Goal: Information Seeking & Learning: Compare options

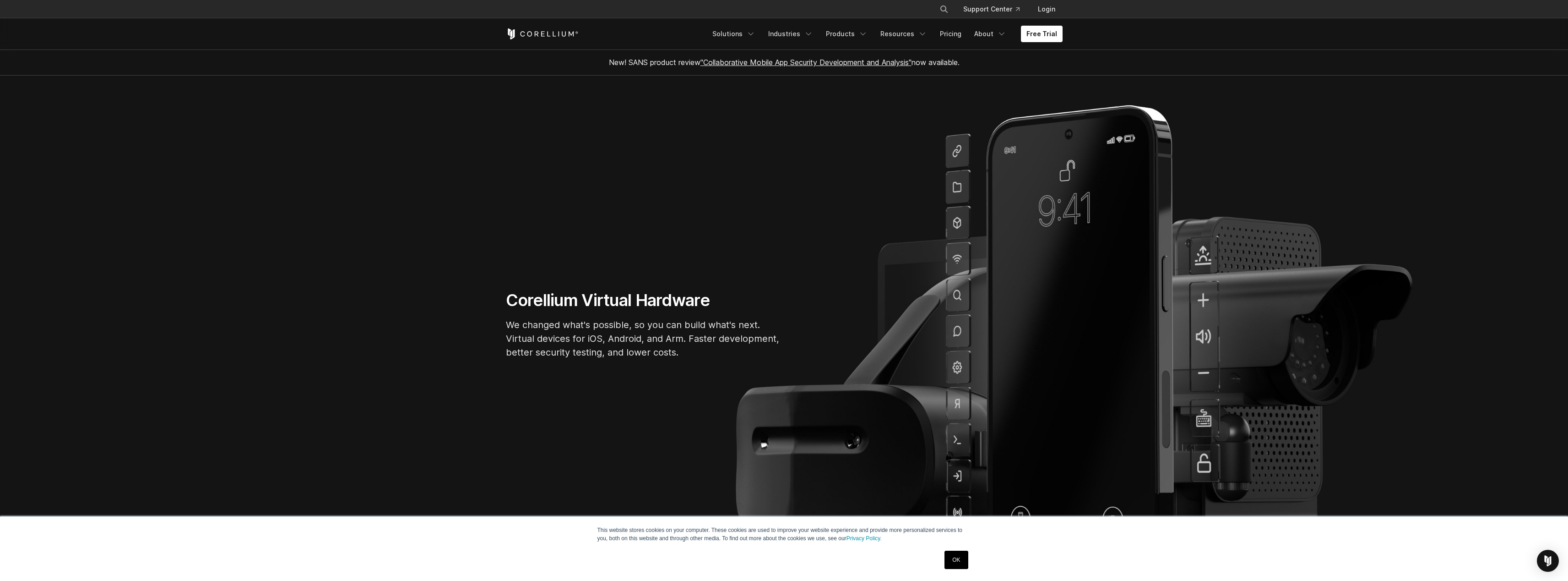
click at [944, 556] on div "OK" at bounding box center [956, 560] width 29 height 24
click at [947, 555] on link "OK" at bounding box center [956, 559] width 23 height 18
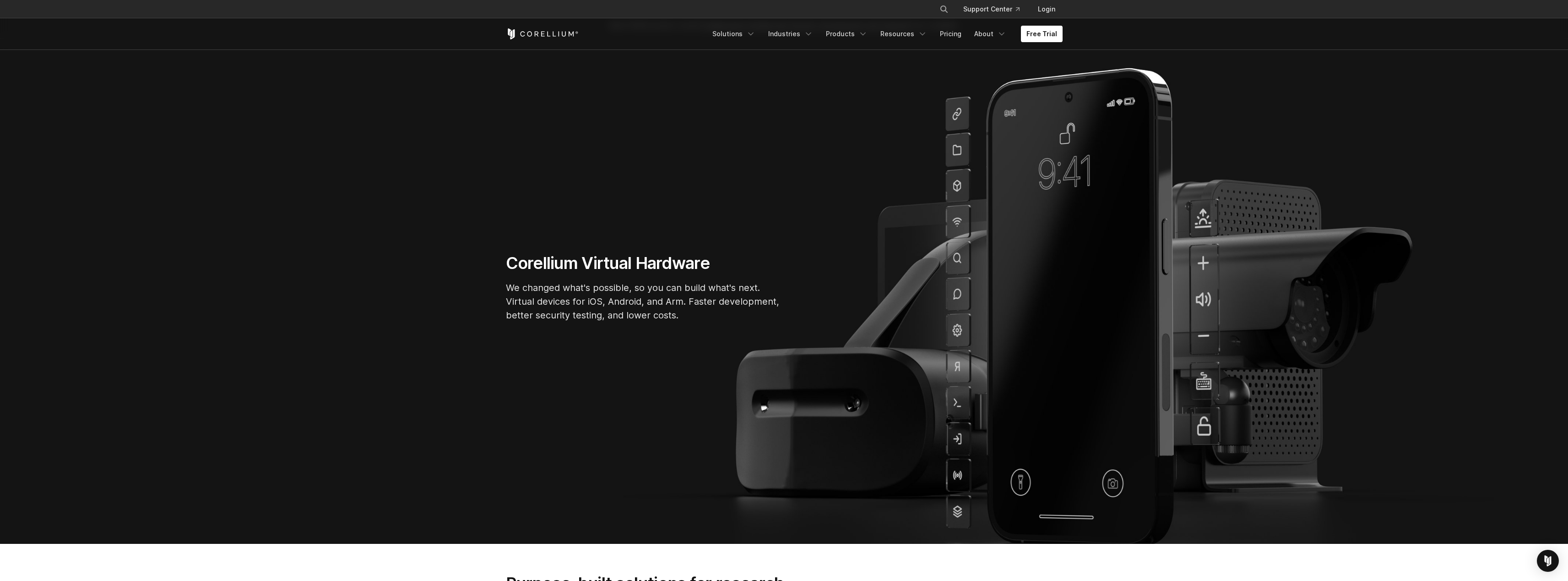
scroll to position [37, 0]
drag, startPoint x: 1117, startPoint y: 372, endPoint x: 933, endPoint y: 432, distance: 193.5
click at [933, 432] on section "Corellium Virtual Hardware We changed what's possible, so you can build what's …" at bounding box center [784, 292] width 1568 height 505
click at [932, 218] on section "Corellium Virtual Hardware We changed what's possible, so you can build what's …" at bounding box center [784, 292] width 1568 height 505
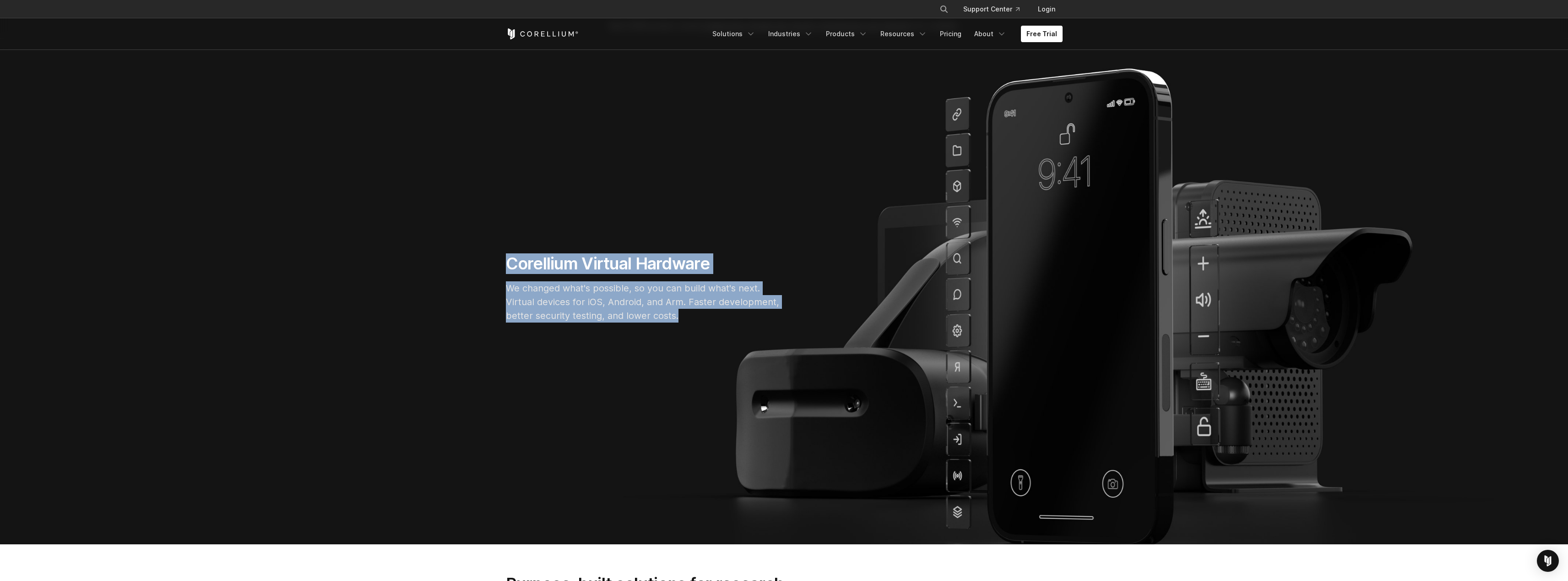
drag, startPoint x: 941, startPoint y: 118, endPoint x: 974, endPoint y: 362, distance: 246.2
click at [974, 362] on section "Corellium Virtual Hardware We changed what's possible, so you can build what's …" at bounding box center [784, 292] width 1568 height 505
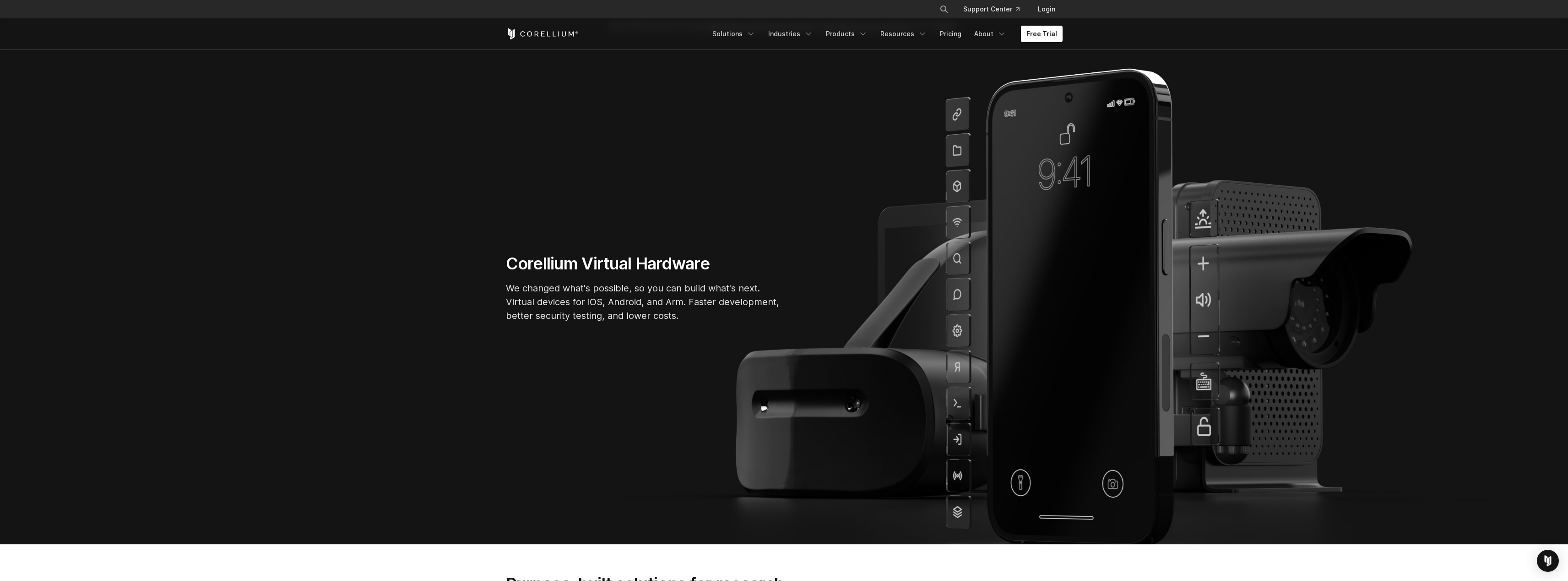
click at [978, 248] on section "Corellium Virtual Hardware We changed what's possible, so you can build what's …" at bounding box center [784, 292] width 1568 height 505
click at [755, 35] on icon "Navigation Menu" at bounding box center [751, 34] width 9 height 9
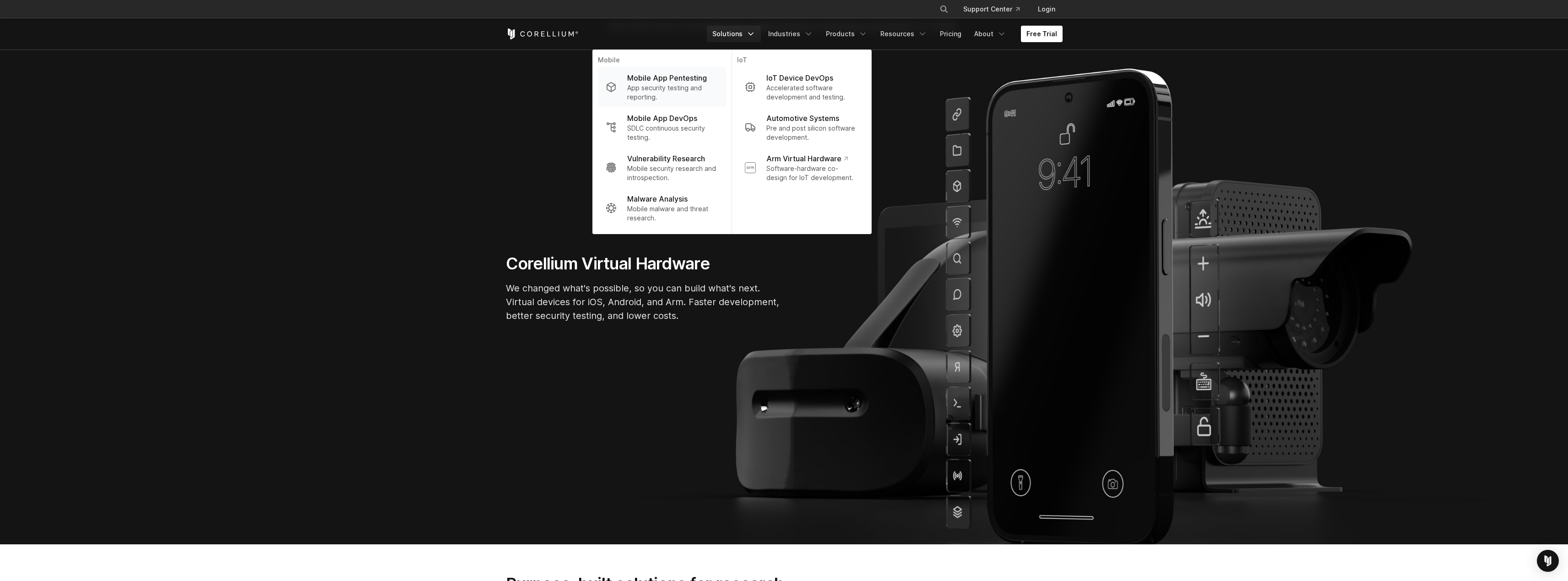
click at [657, 82] on p "Mobile App Pentesting" at bounding box center [667, 78] width 80 height 11
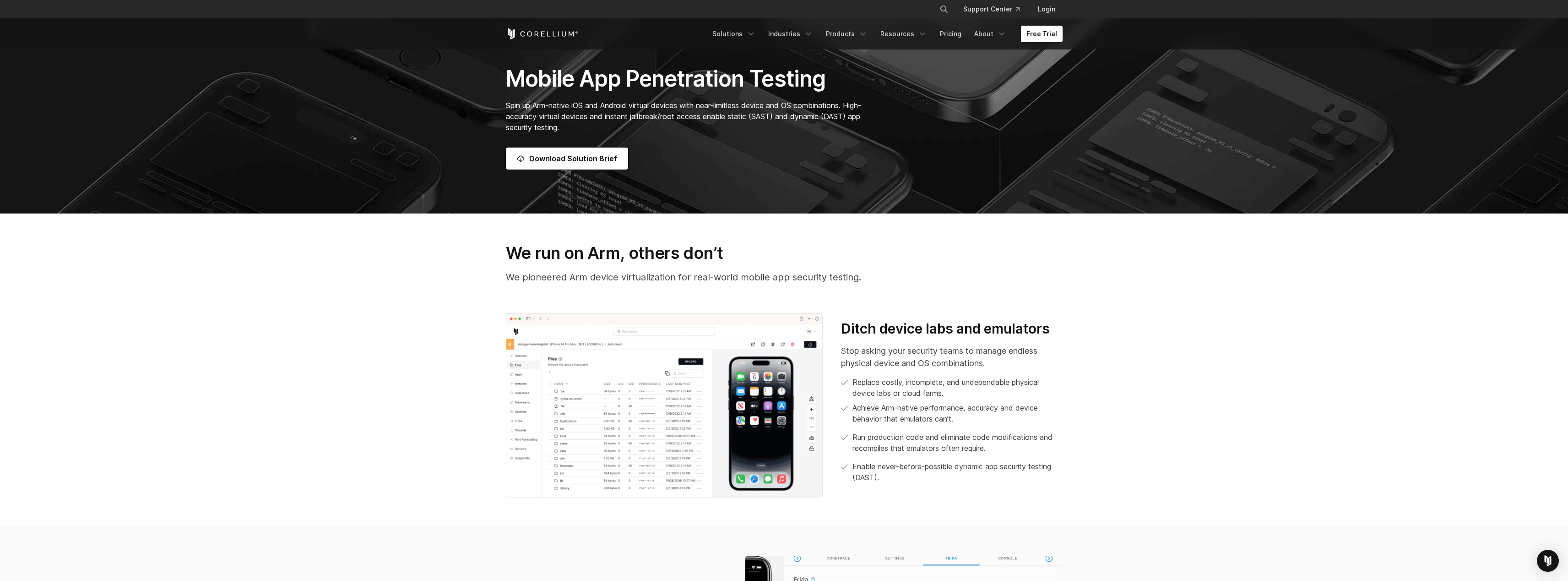
scroll to position [306, 0]
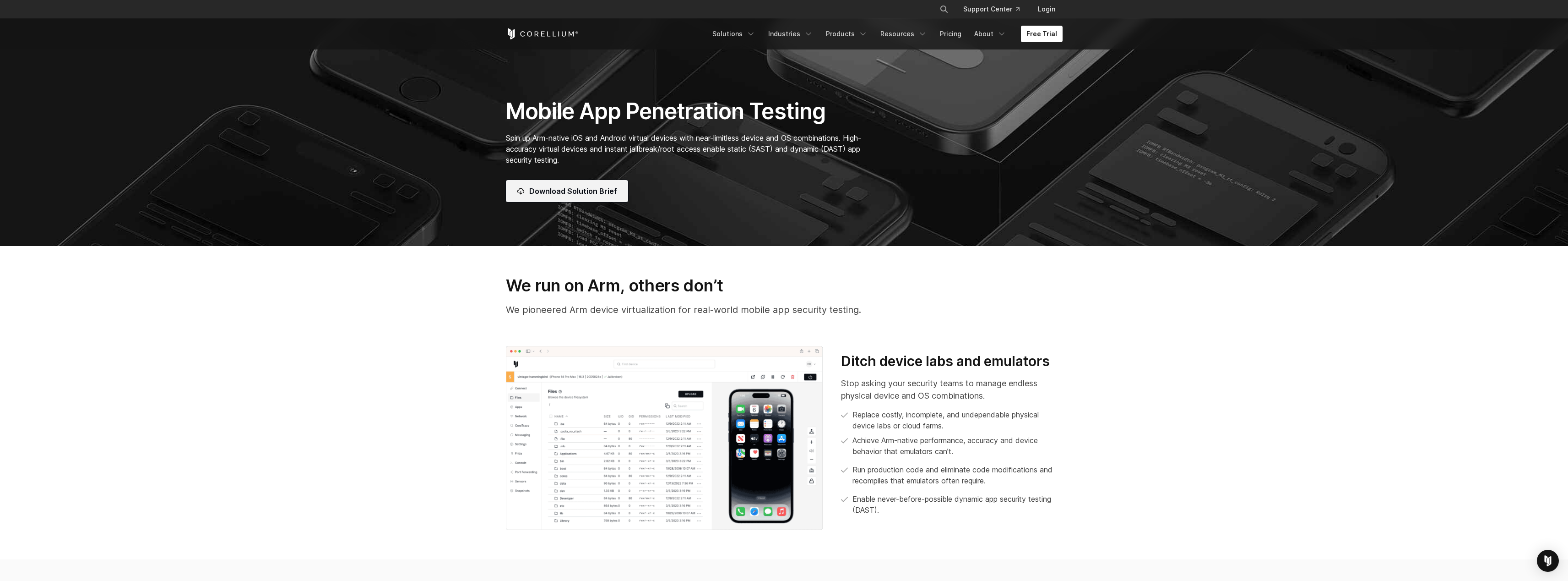
click at [606, 188] on span "Download Solution Brief" at bounding box center [573, 191] width 88 height 11
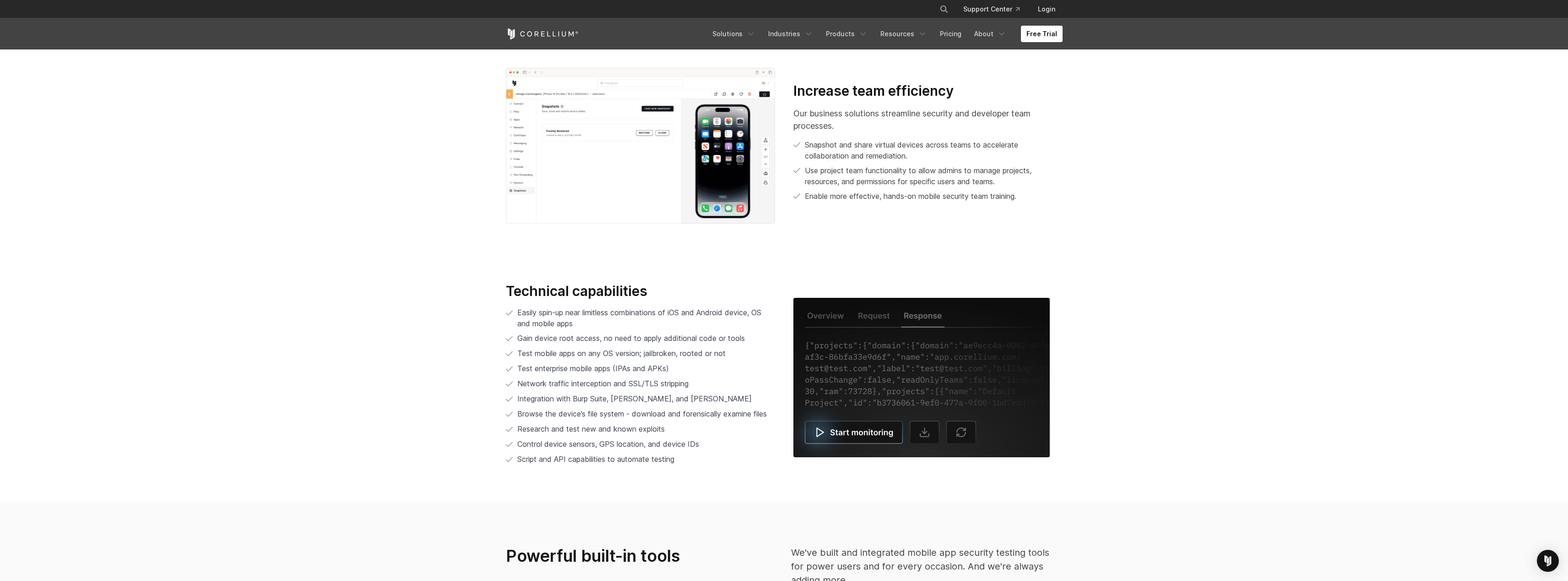
scroll to position [1849, 0]
click at [845, 435] on img at bounding box center [922, 378] width 257 height 159
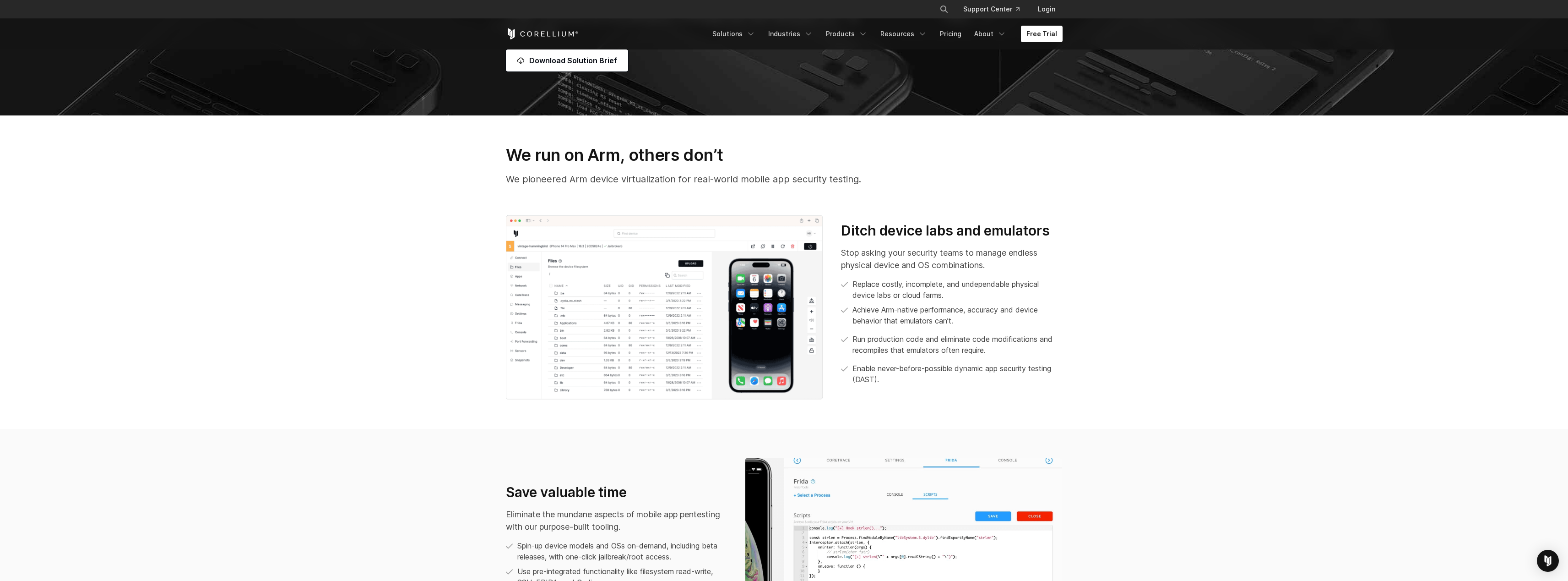
scroll to position [443, 0]
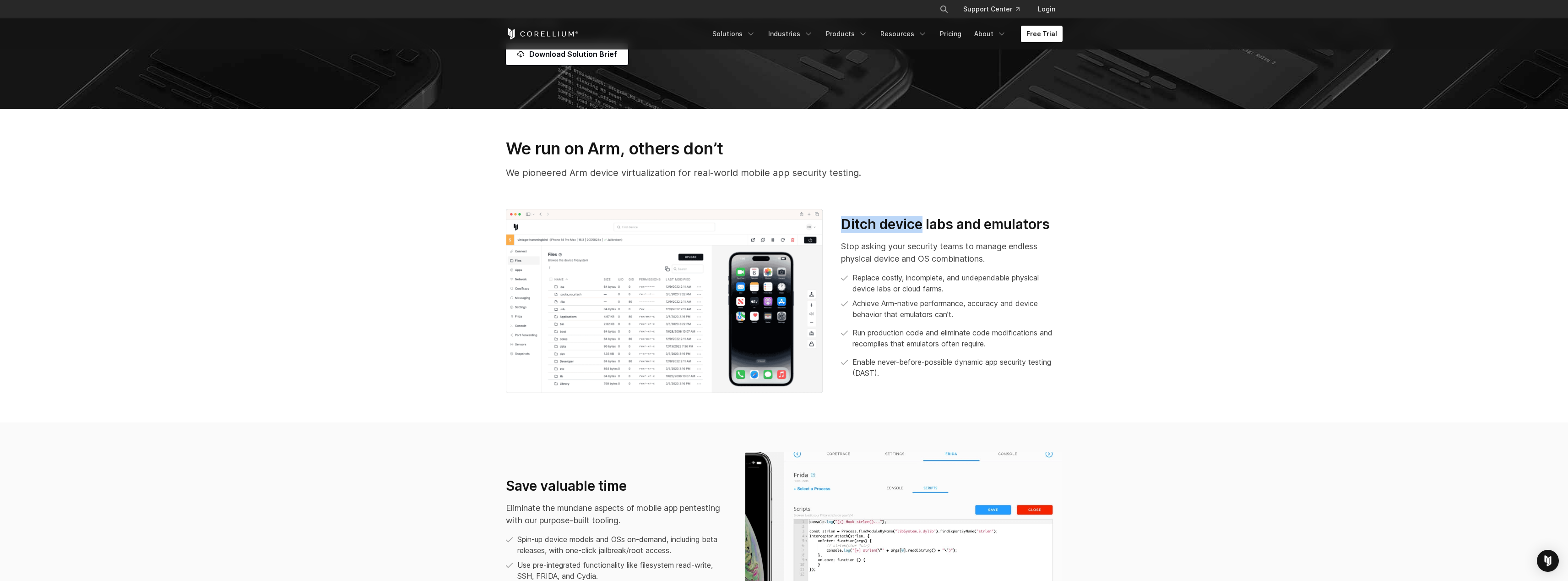
drag, startPoint x: 832, startPoint y: 207, endPoint x: 924, endPoint y: 219, distance: 92.8
click at [924, 219] on section "We run on Arm, others don’t We pioneered Arm device virtualization for real-wor…" at bounding box center [784, 265] width 1568 height 314
click at [764, 331] on img at bounding box center [664, 300] width 317 height 184
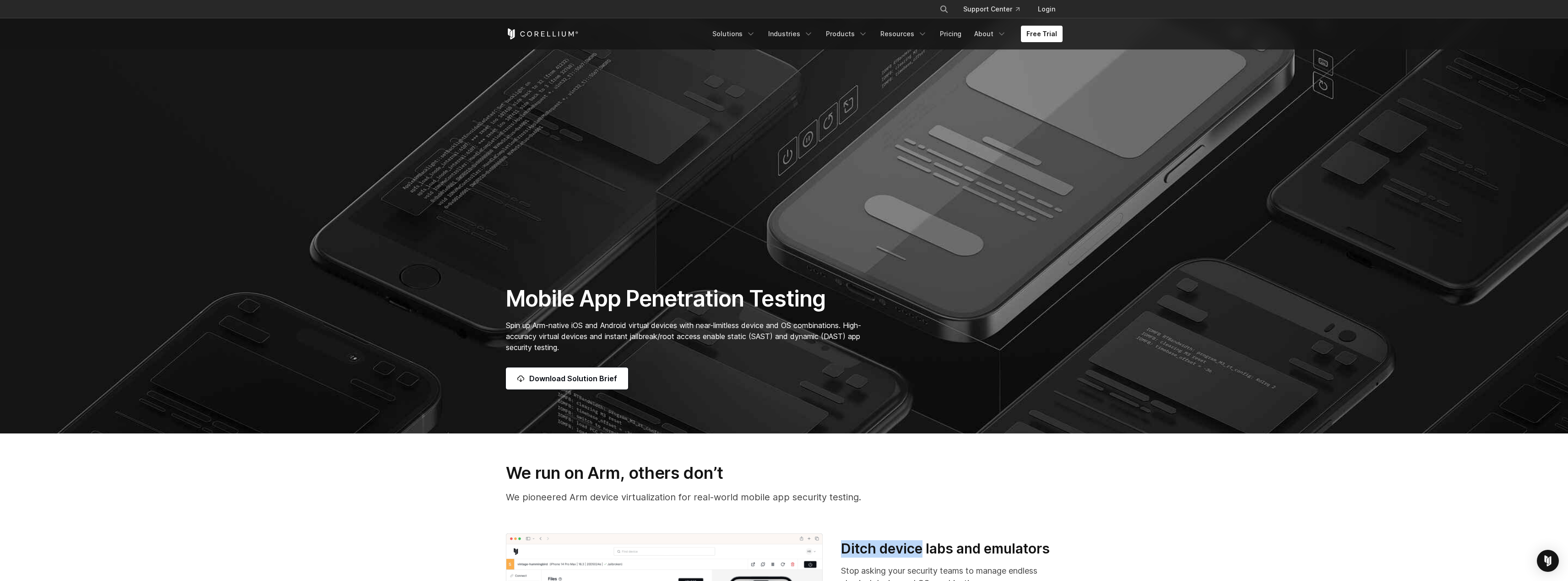
scroll to position [0, 0]
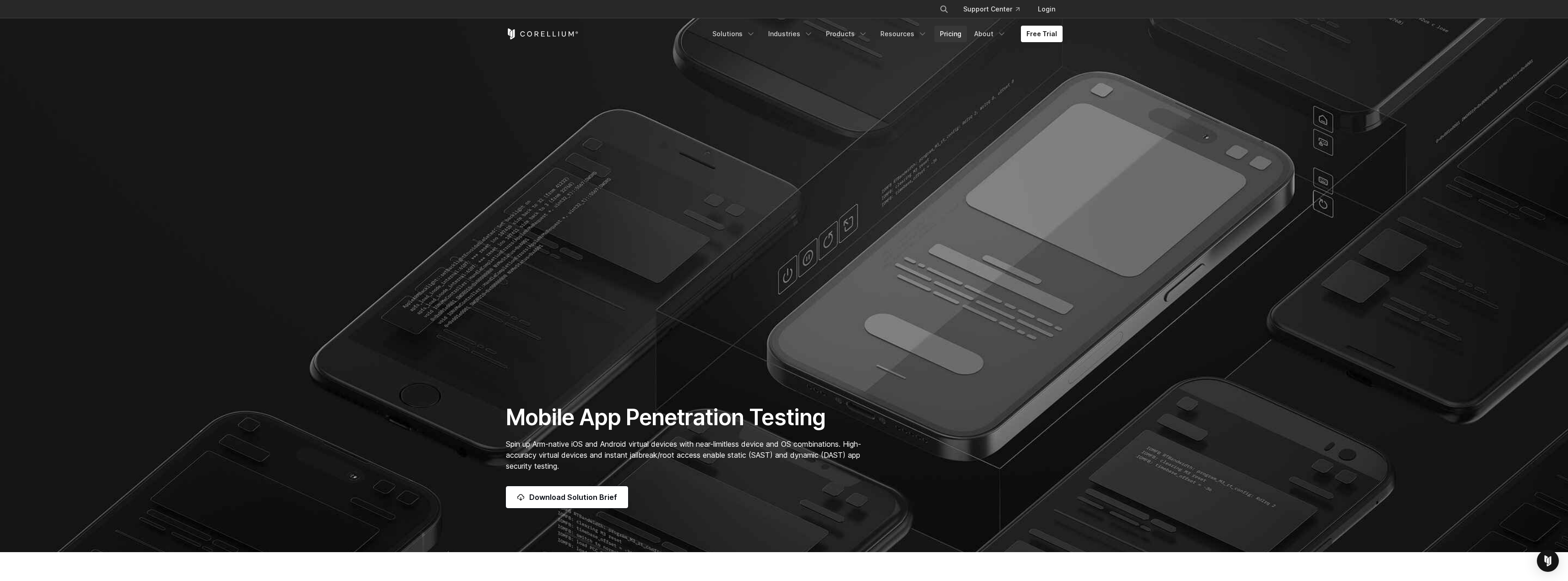
click at [958, 34] on link "Pricing" at bounding box center [950, 33] width 33 height 17
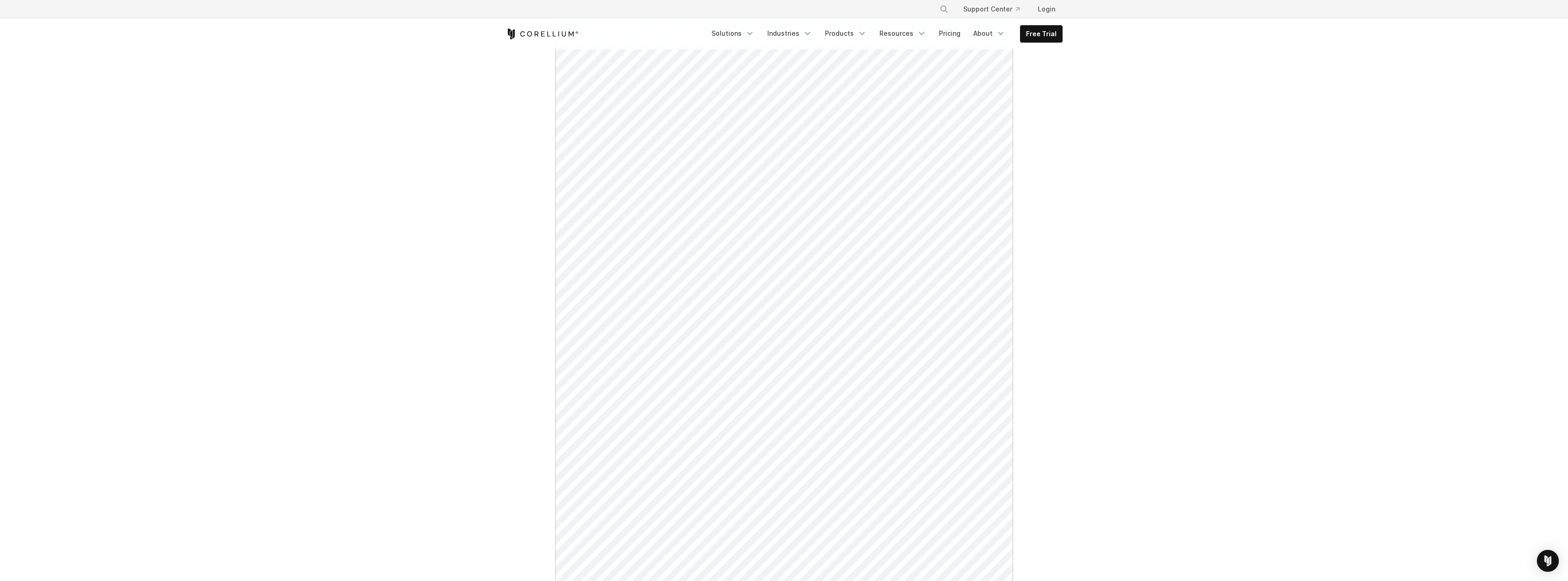
scroll to position [610, 0]
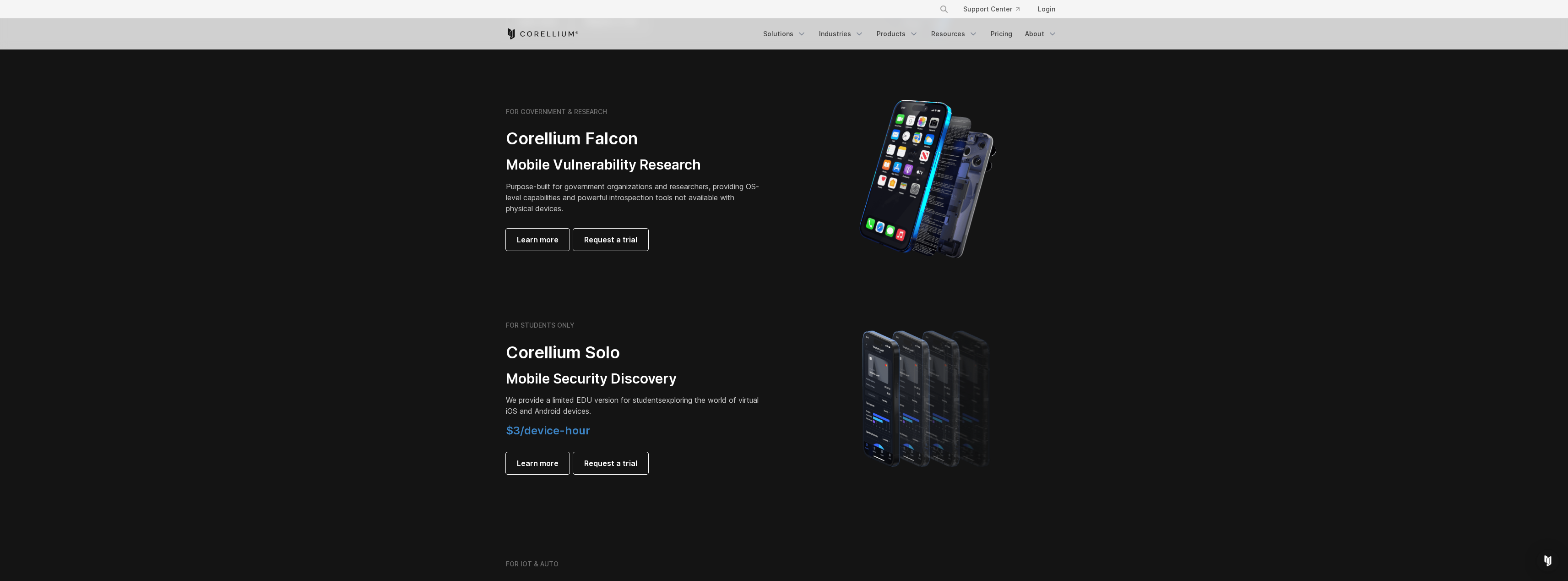
scroll to position [388, 0]
click at [555, 463] on span "Learn more" at bounding box center [537, 461] width 41 height 11
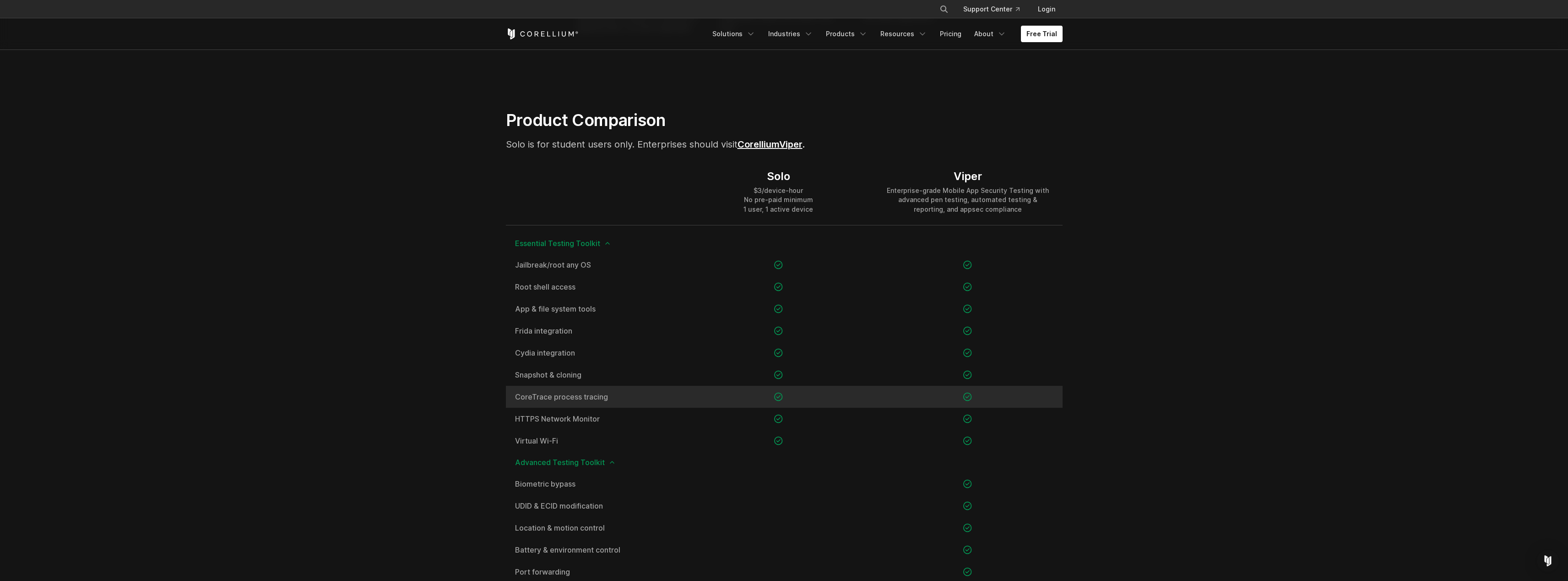
scroll to position [577, 0]
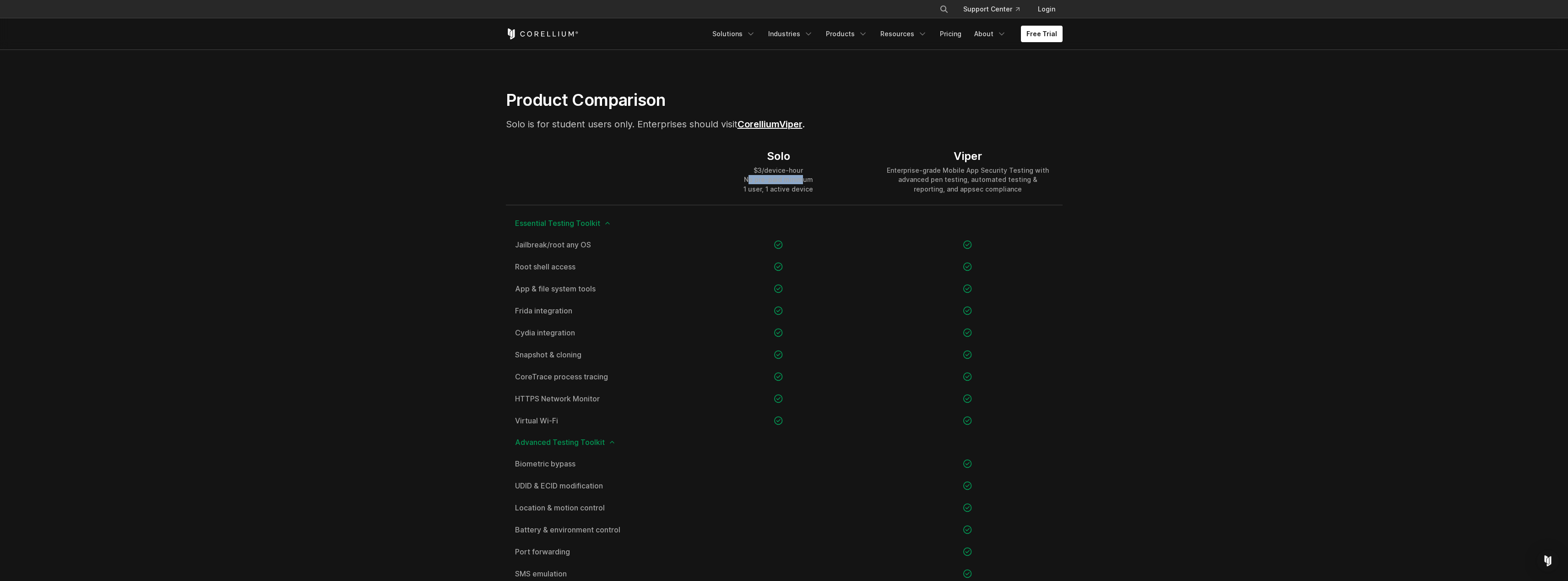
drag, startPoint x: 751, startPoint y: 183, endPoint x: 801, endPoint y: 183, distance: 50.0
click at [801, 183] on div "$3/device-hour No pre-paid minimum 1 user, 1 active device" at bounding box center [779, 179] width 70 height 27
drag, startPoint x: 755, startPoint y: 193, endPoint x: 817, endPoint y: 193, distance: 62.0
click at [817, 193] on div "Solo $3/device-hour No pre-paid minimum 1 user, 1 active device" at bounding box center [779, 171] width 189 height 66
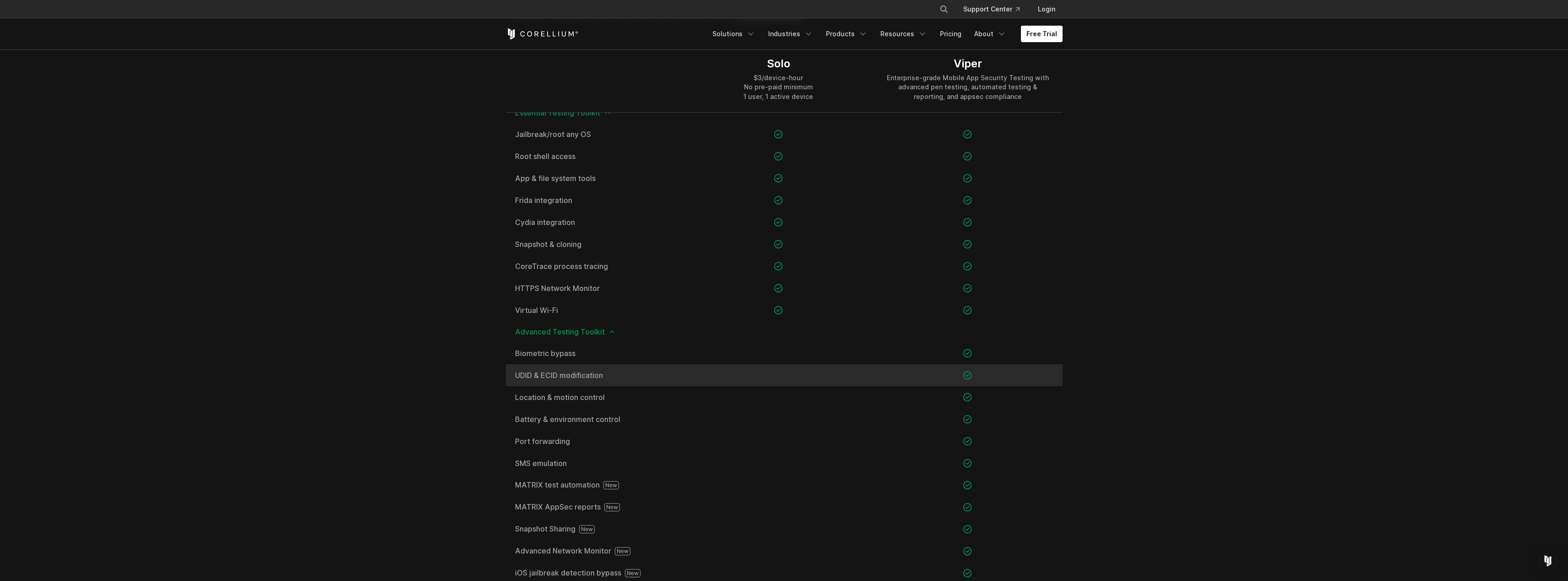
scroll to position [495, 0]
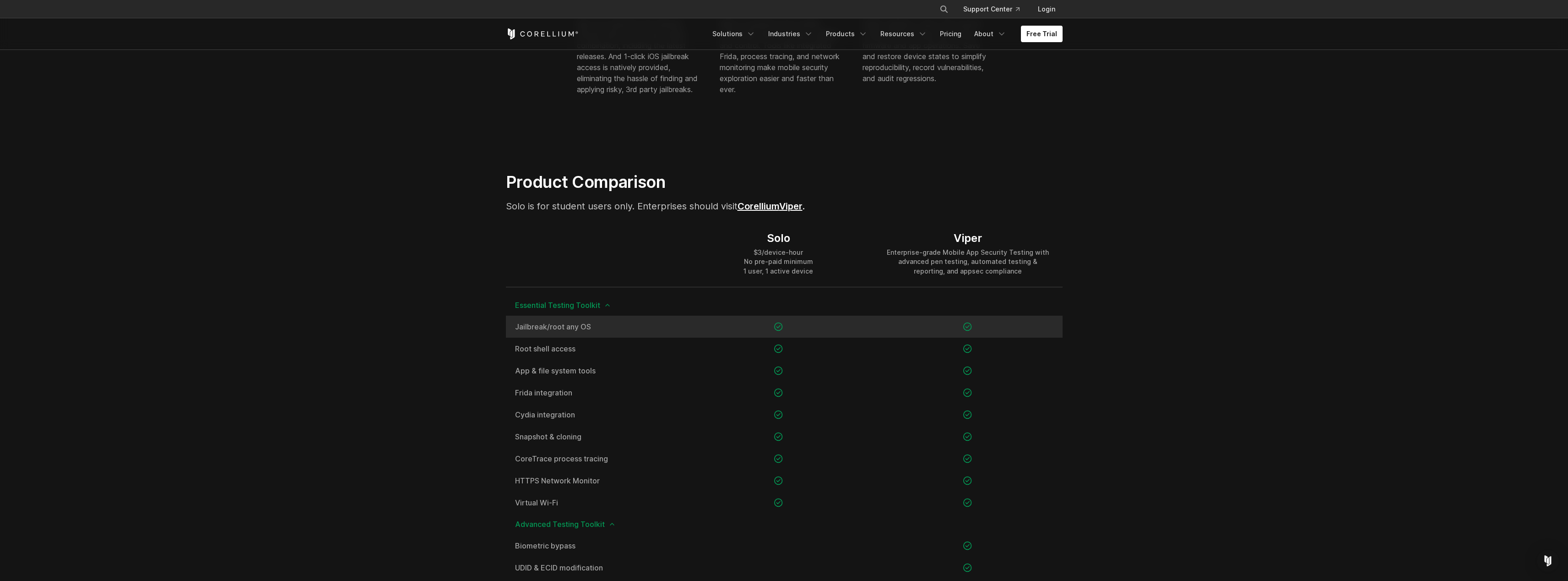
click at [639, 326] on span "Jailbreak/root any OS" at bounding box center [595, 326] width 160 height 7
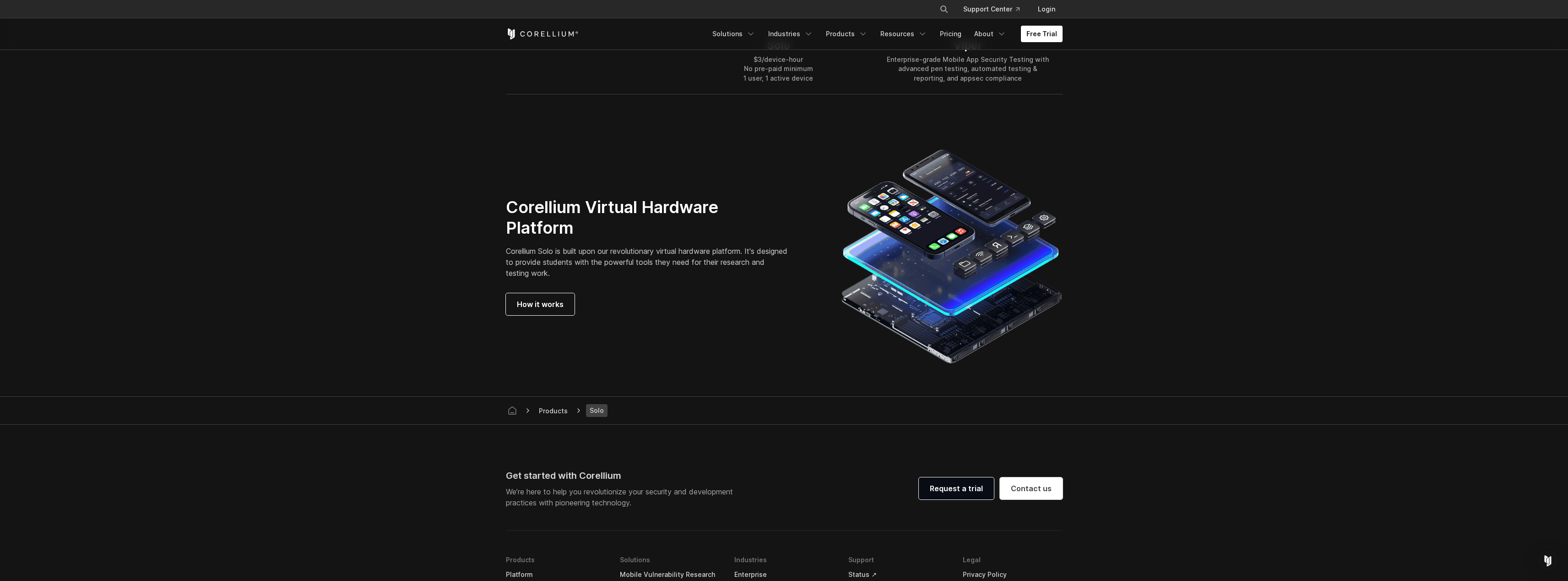
scroll to position [1492, 0]
click at [569, 308] on link "How it works" at bounding box center [540, 305] width 69 height 22
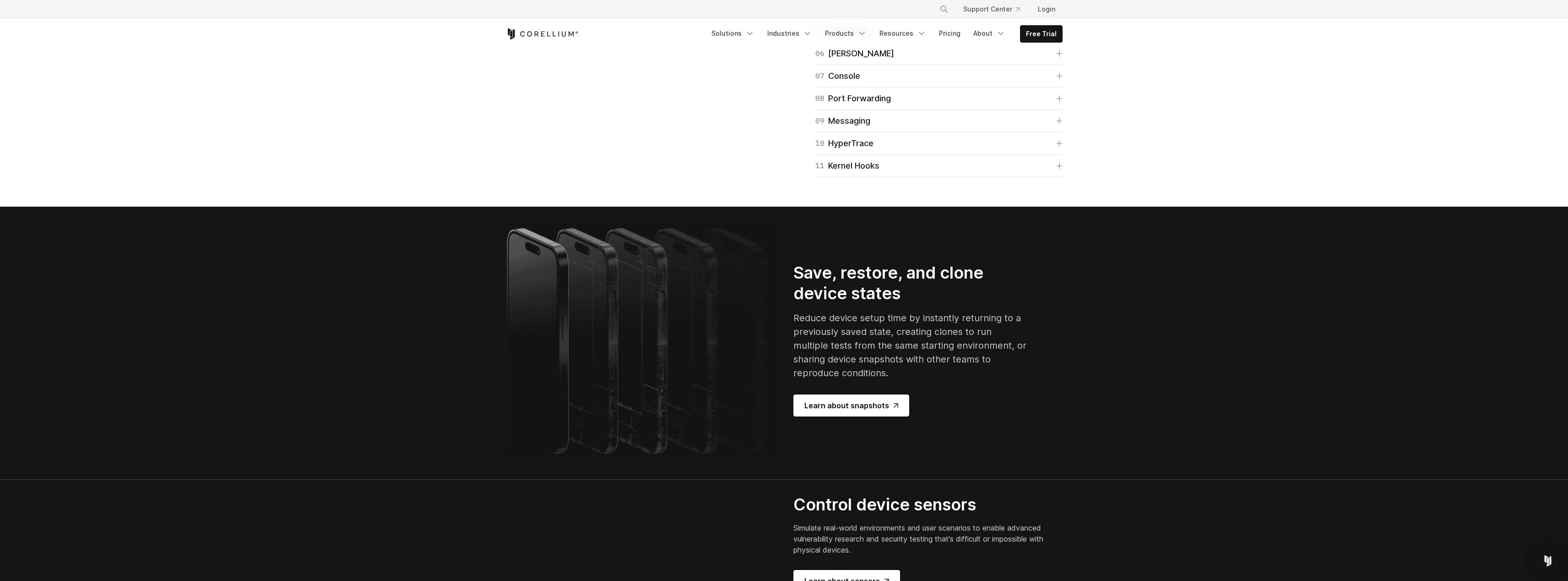
scroll to position [1554, 0]
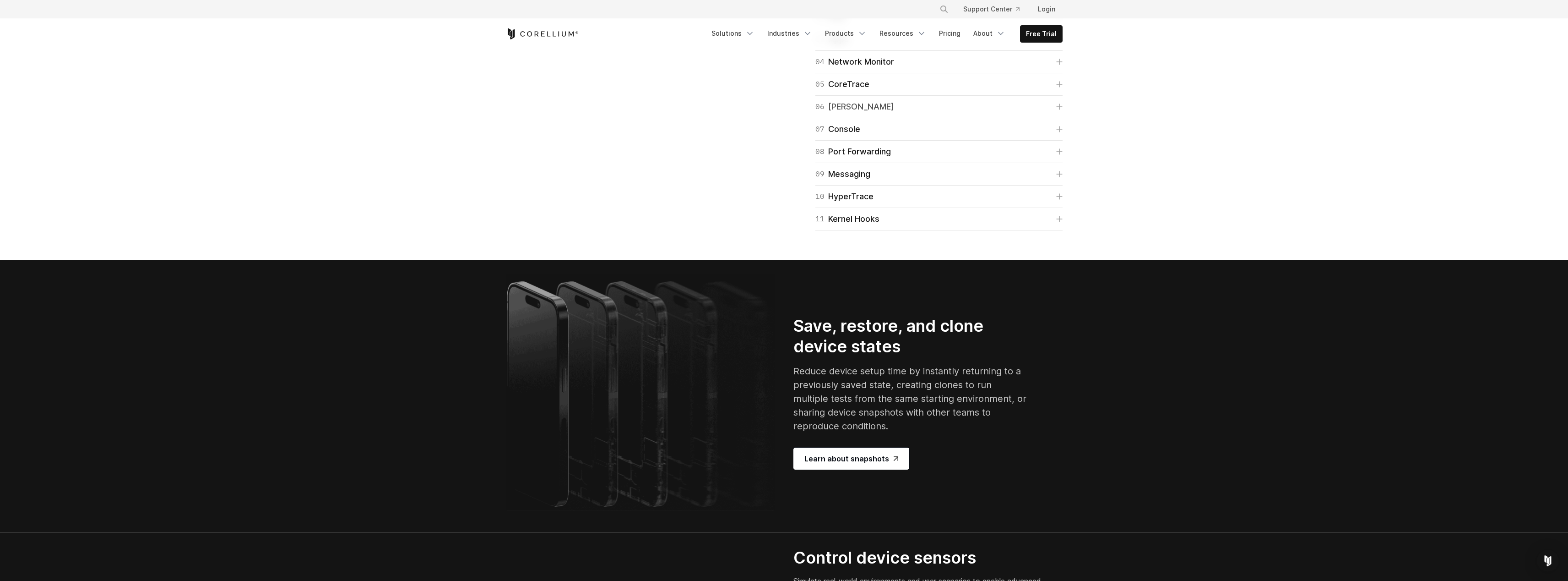
click at [983, 113] on link "06 Frida" at bounding box center [939, 106] width 247 height 13
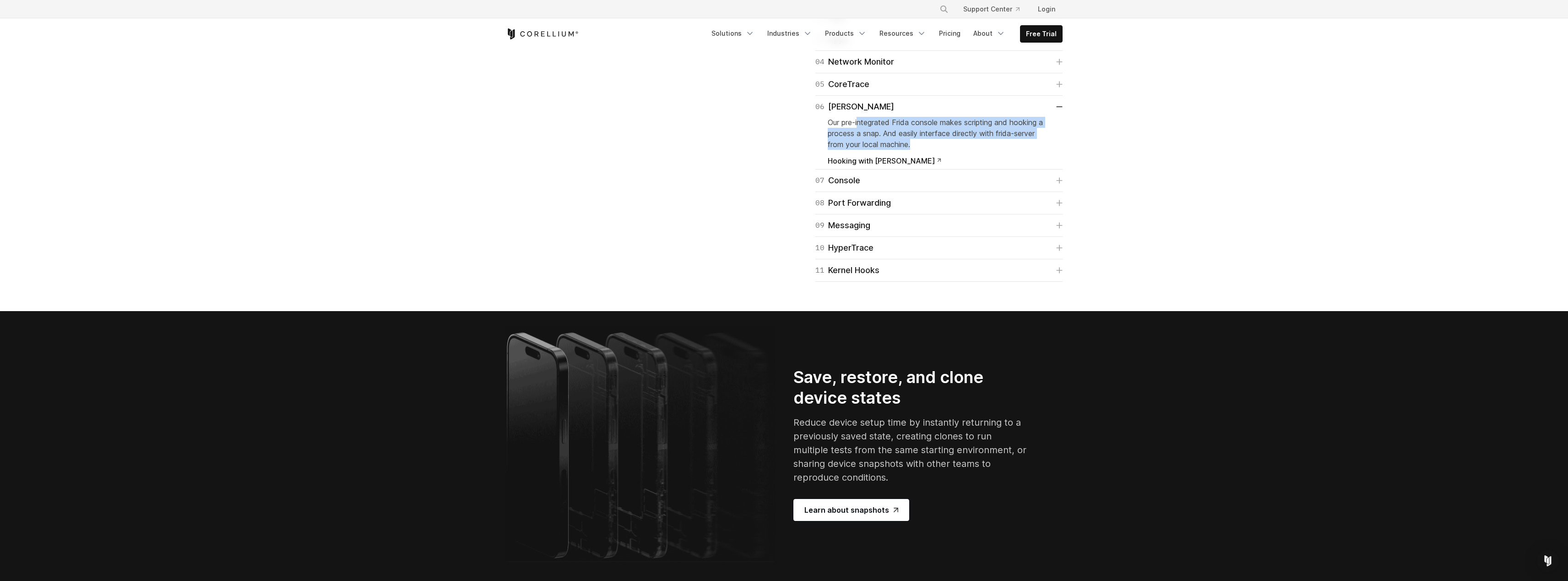
drag, startPoint x: 859, startPoint y: 332, endPoint x: 1011, endPoint y: 352, distance: 153.3
click at [1011, 150] on p "Our pre-integrated Frida console makes scripting and hooking a process a snap. …" at bounding box center [939, 133] width 223 height 33
click at [972, 277] on link "11 Kernel Hooks" at bounding box center [939, 270] width 247 height 13
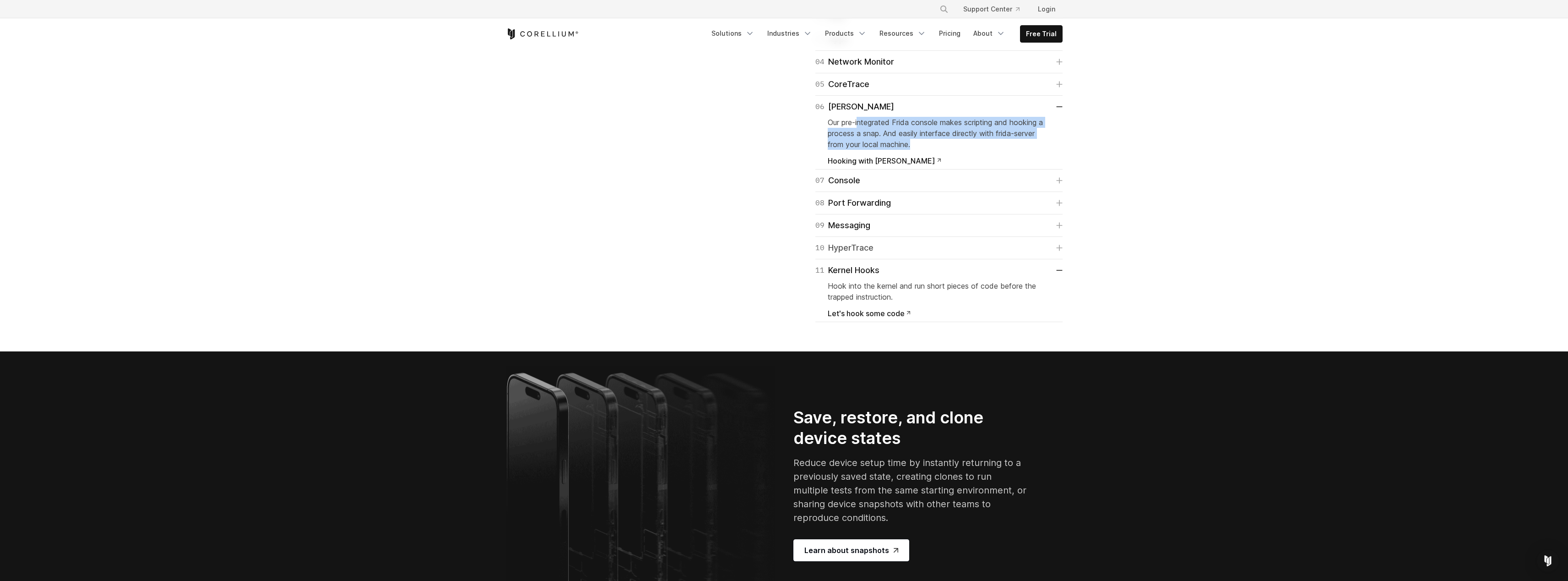
click at [964, 254] on link "10 HyperTrace" at bounding box center [939, 247] width 247 height 13
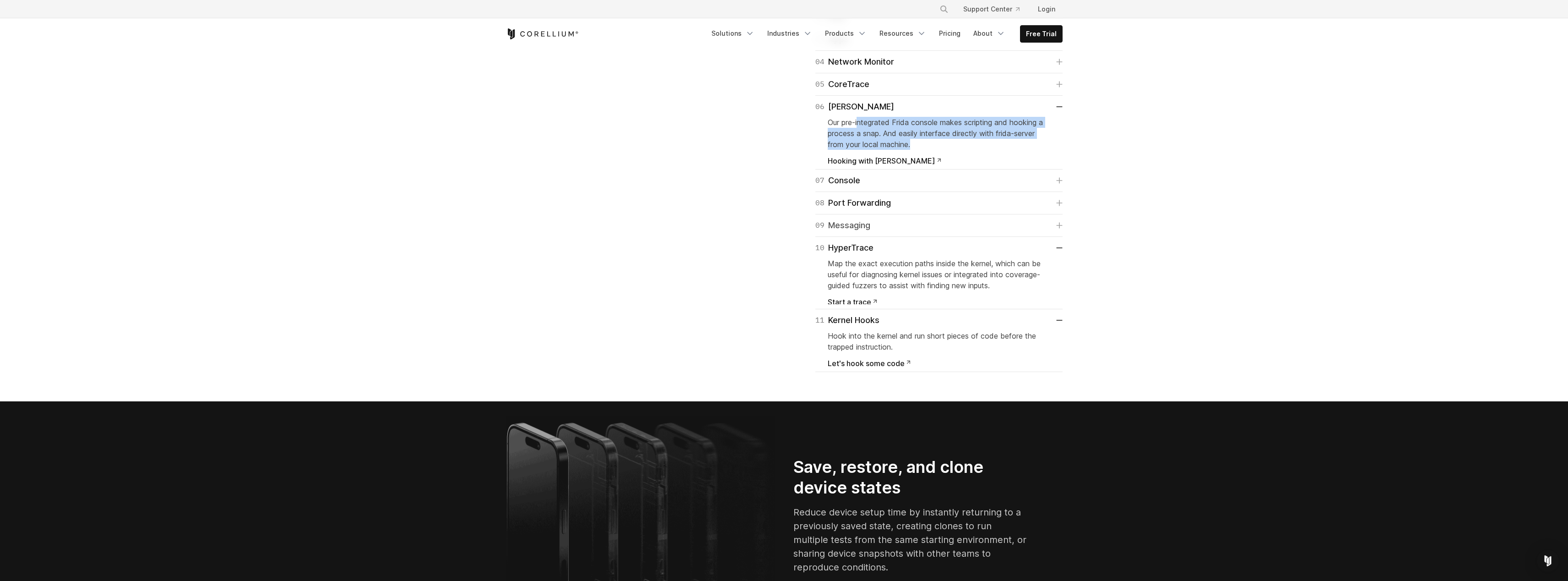
click at [952, 232] on link "09 Messaging" at bounding box center [939, 225] width 247 height 13
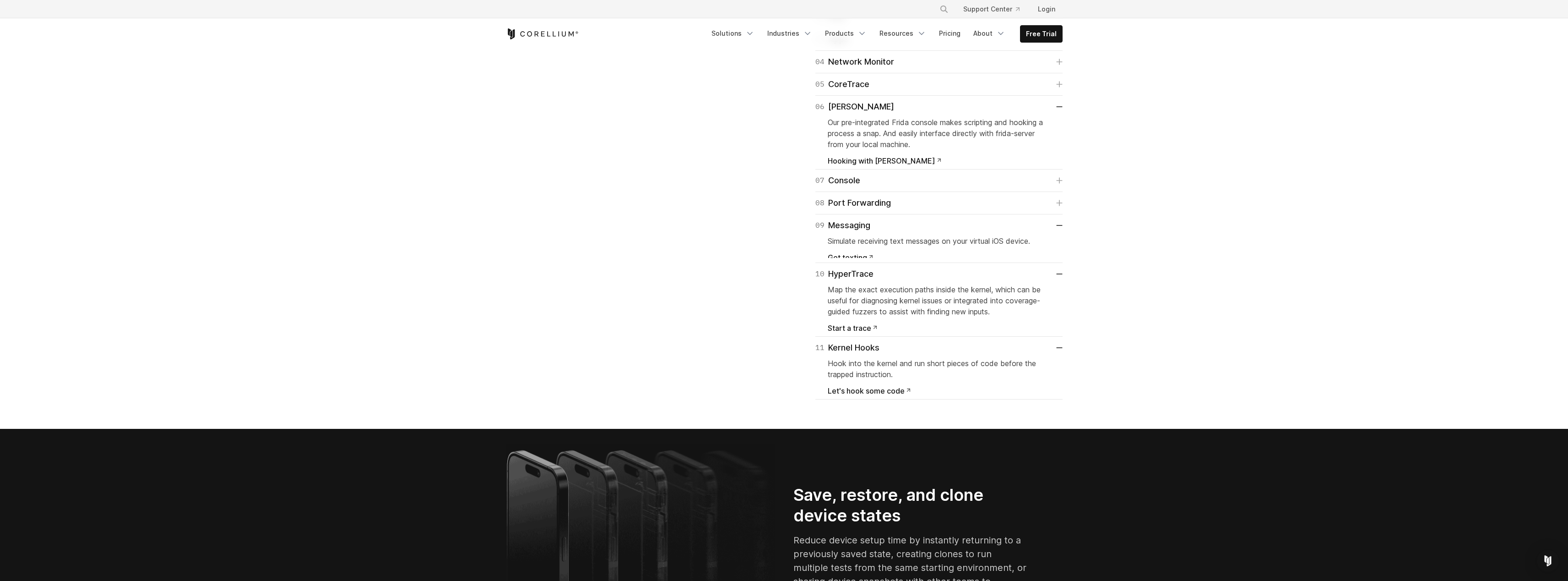
click at [942, 215] on div "08 Port Forwarding Enable port forwarding on iOS devices so they can interact i…" at bounding box center [939, 203] width 247 height 23
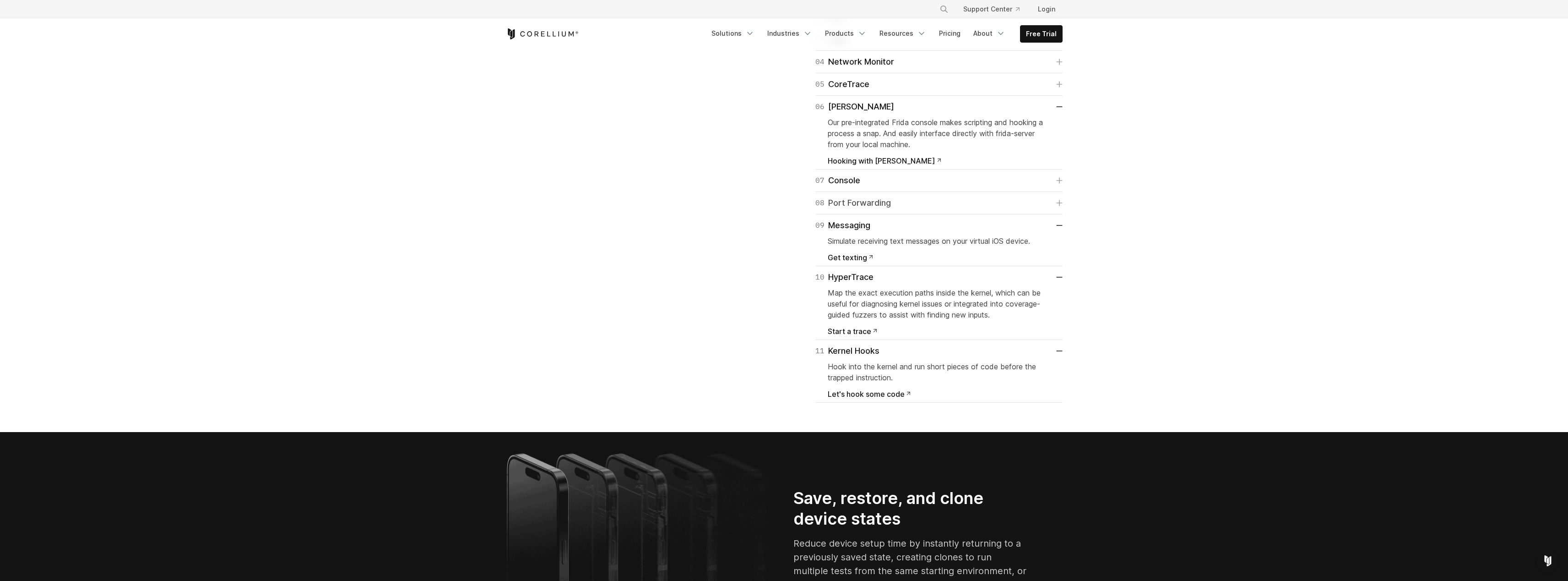
click at [943, 209] on link "08 Port Forwarding" at bounding box center [939, 203] width 247 height 13
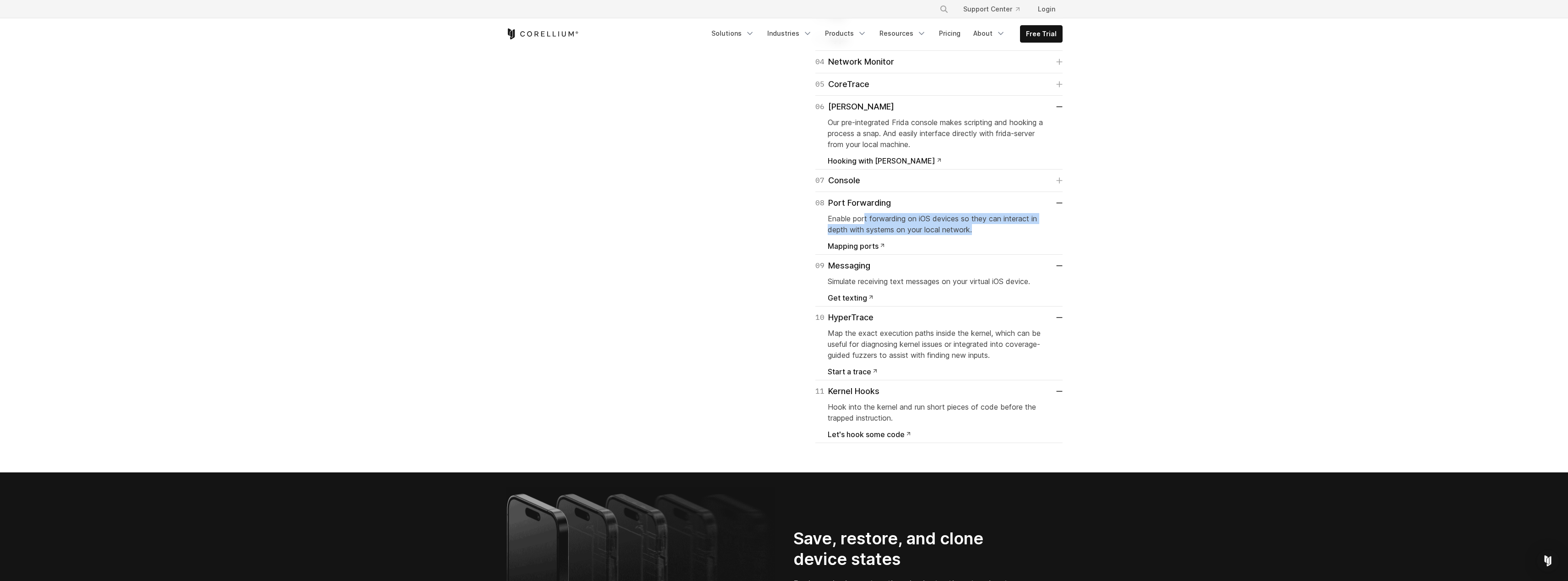
drag, startPoint x: 864, startPoint y: 430, endPoint x: 1000, endPoint y: 436, distance: 136.1
click at [1000, 235] on p "Enable port forwarding on iOS devices so they can interact in depth with system…" at bounding box center [939, 224] width 223 height 22
click at [926, 192] on div "07 Console View system and kernel logs in realtime, and quickly run commands wi…" at bounding box center [939, 181] width 247 height 23
click at [924, 187] on link "07 Console" at bounding box center [939, 180] width 247 height 13
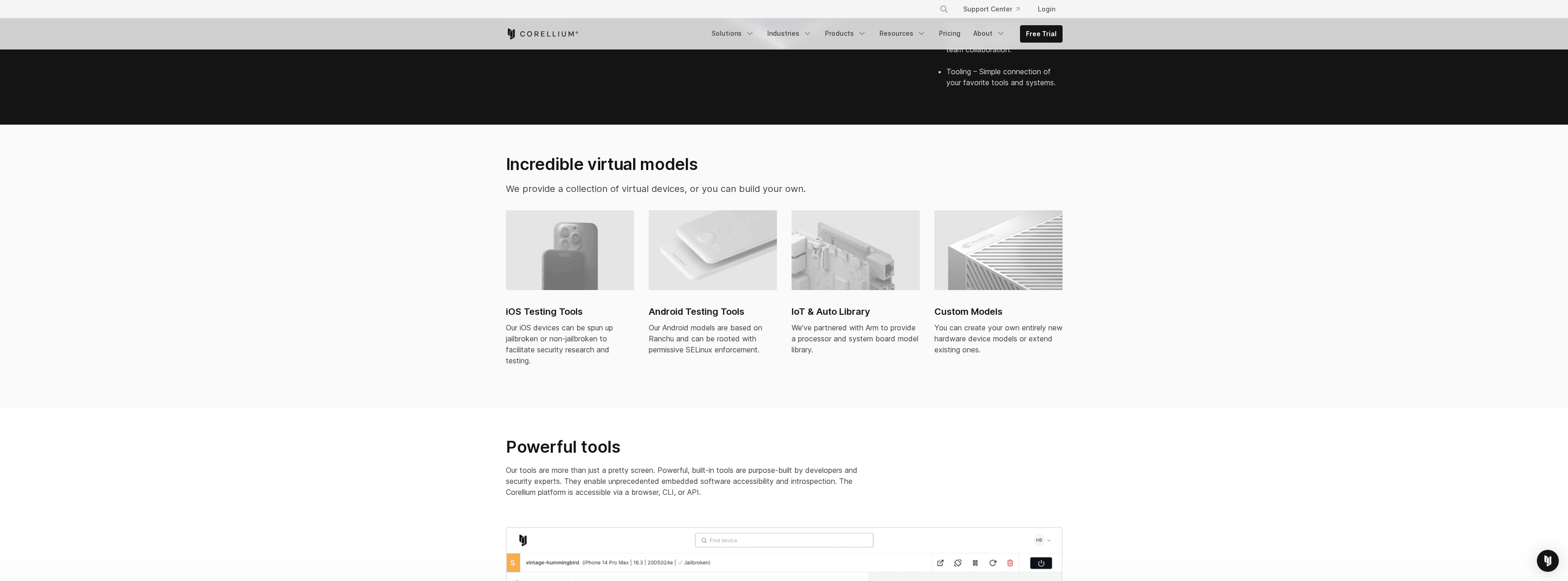
scroll to position [62, 0]
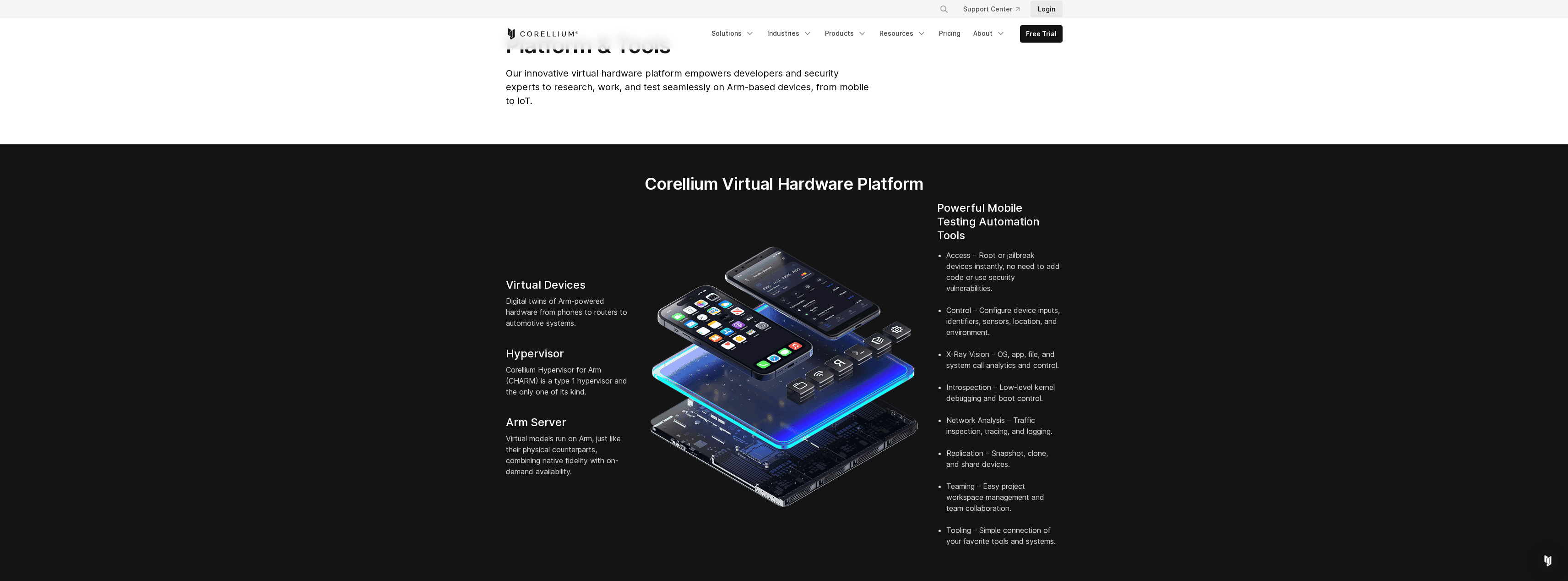
click at [1055, 6] on link "Login" at bounding box center [1047, 9] width 32 height 17
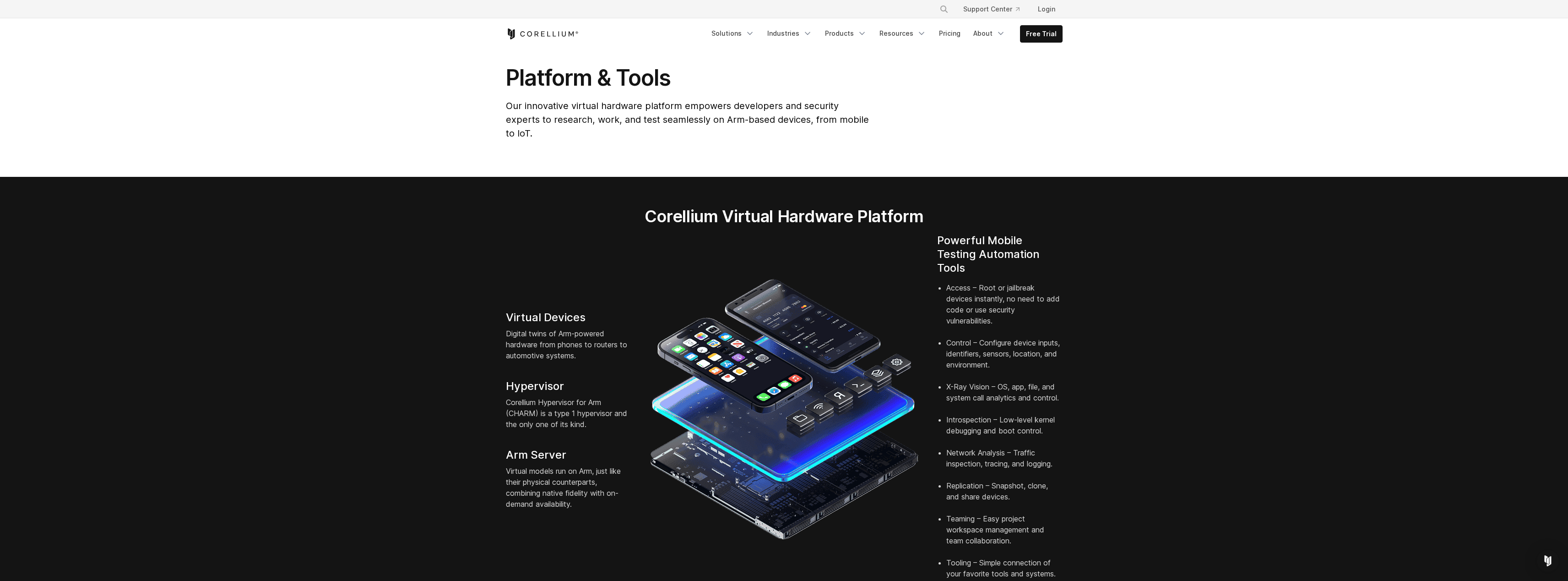
scroll to position [0, 0]
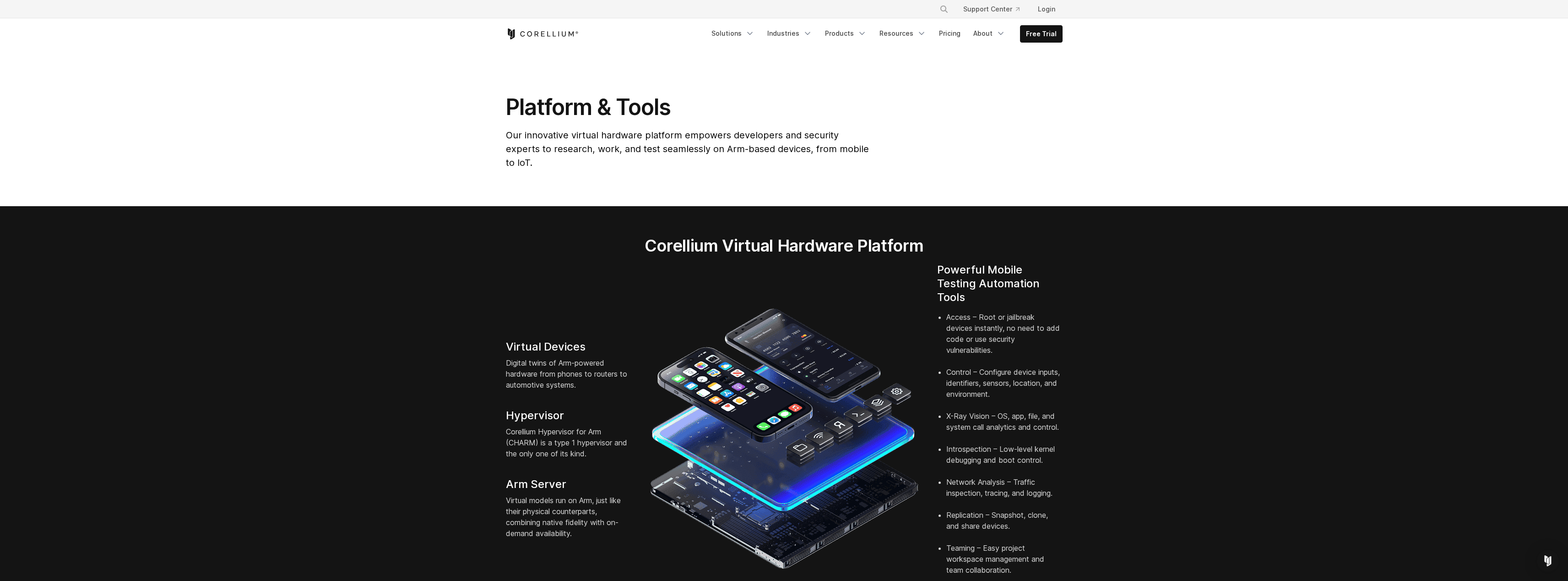
click at [556, 25] on div "Free Trial Solutions" at bounding box center [784, 33] width 557 height 31
click at [557, 31] on icon "Corellium Home" at bounding box center [542, 33] width 73 height 11
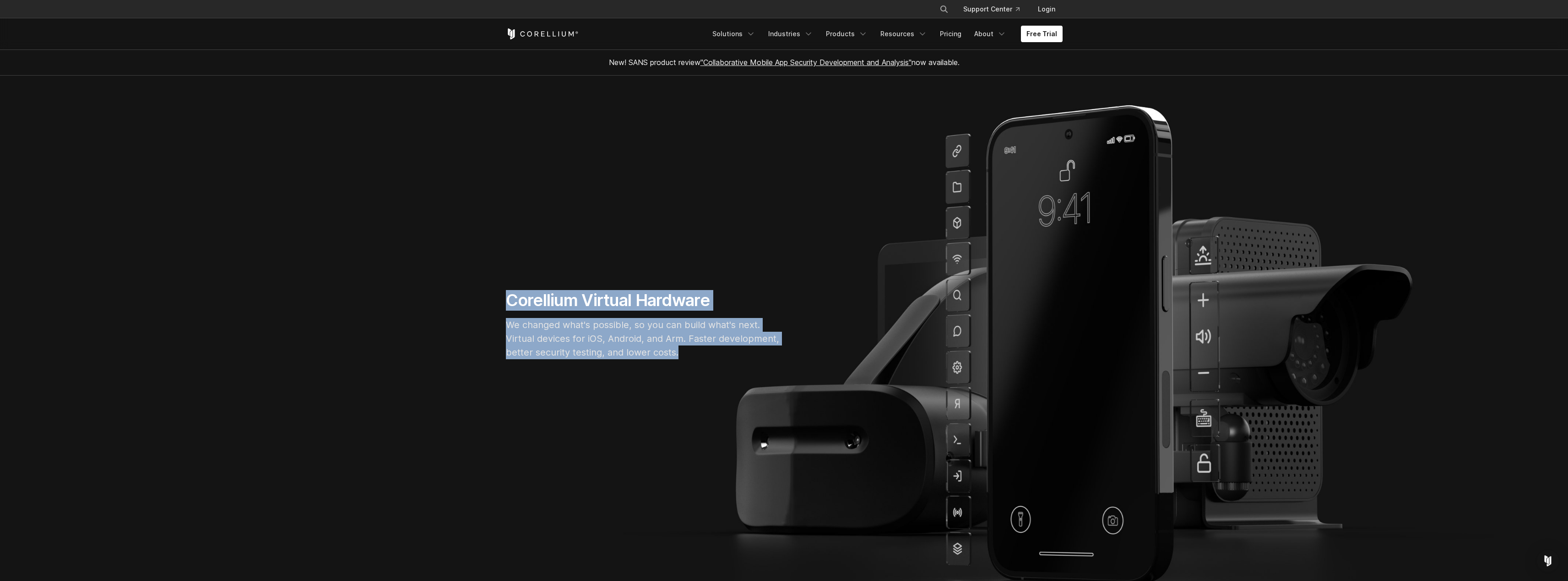
drag, startPoint x: 993, startPoint y: 201, endPoint x: 978, endPoint y: 380, distance: 179.6
click at [985, 398] on section "Corellium Virtual Hardware We changed what's possible, so you can build what's …" at bounding box center [784, 328] width 1568 height 505
click at [944, 314] on div "Corellium Virtual Hardware We changed what's possible, so you can build what's …" at bounding box center [784, 328] width 575 height 76
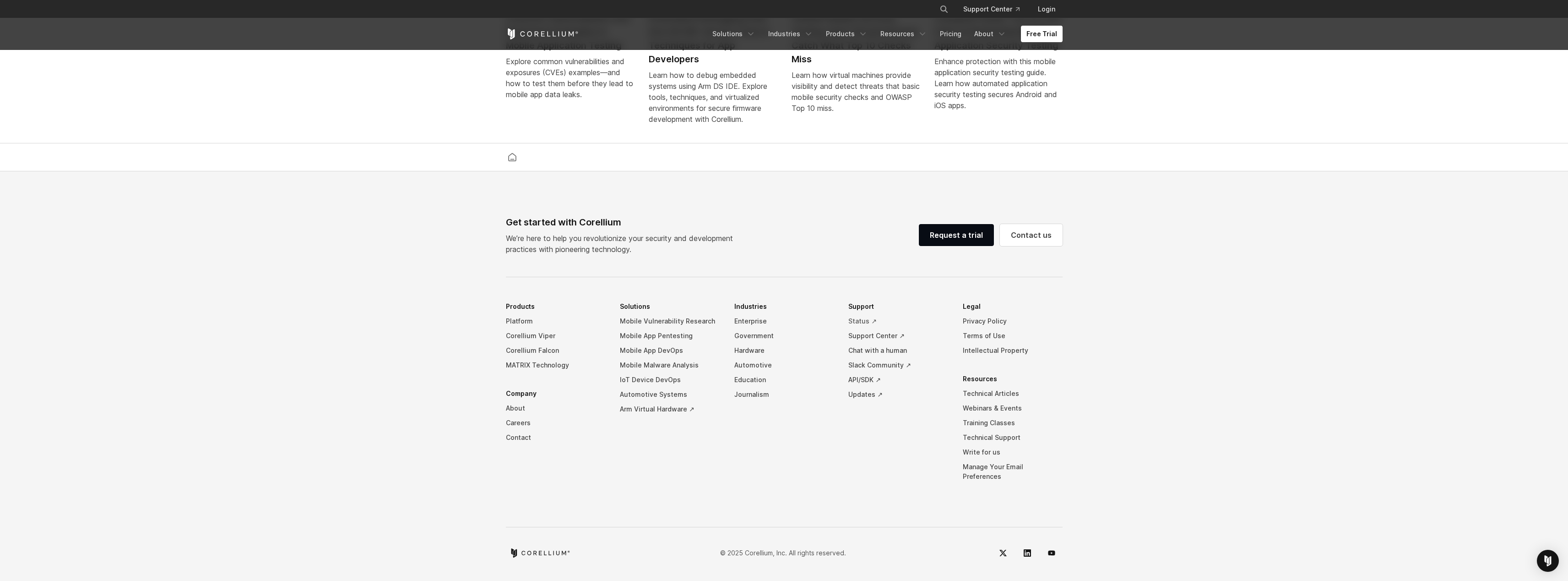
scroll to position [1944, 0]
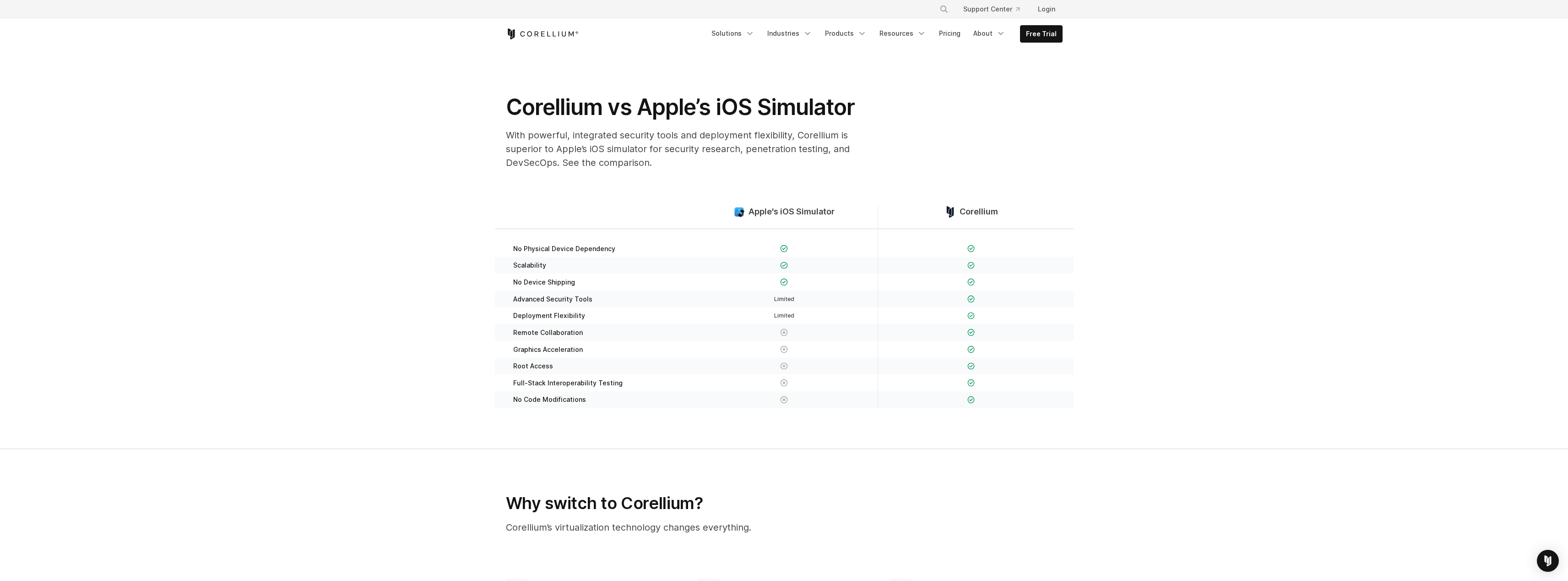
drag, startPoint x: 509, startPoint y: 237, endPoint x: 664, endPoint y: 233, distance: 155.1
click at [657, 232] on section "Apple's iOS Simulator Corellium No Physical Device Dependency Scalability" at bounding box center [784, 312] width 1568 height 272
drag, startPoint x: 543, startPoint y: 148, endPoint x: 753, endPoint y: 170, distance: 211.1
click at [753, 169] on div "Corellium vs Apple’s iOS Simulator With powerful, integrated security tools and…" at bounding box center [688, 135] width 384 height 84
click at [753, 170] on div "Corellium vs Apple’s iOS Simulator With powerful, integrated security tools and…" at bounding box center [688, 135] width 384 height 84
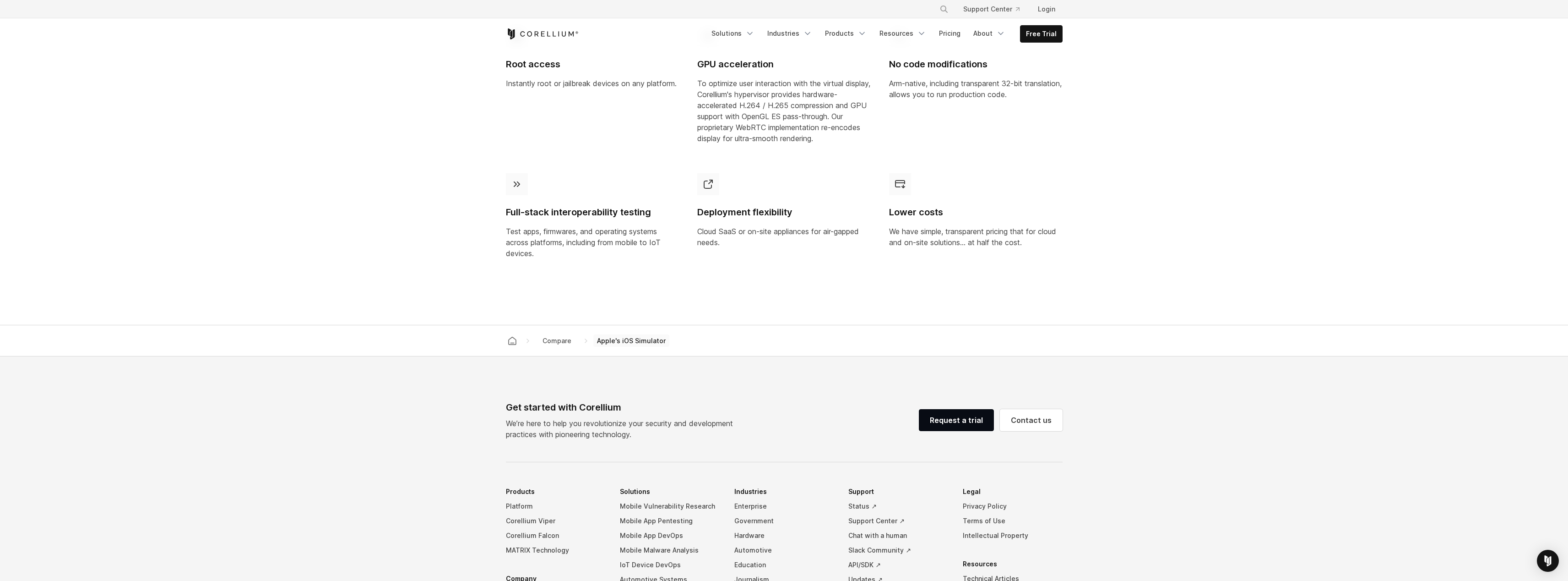
scroll to position [724, 0]
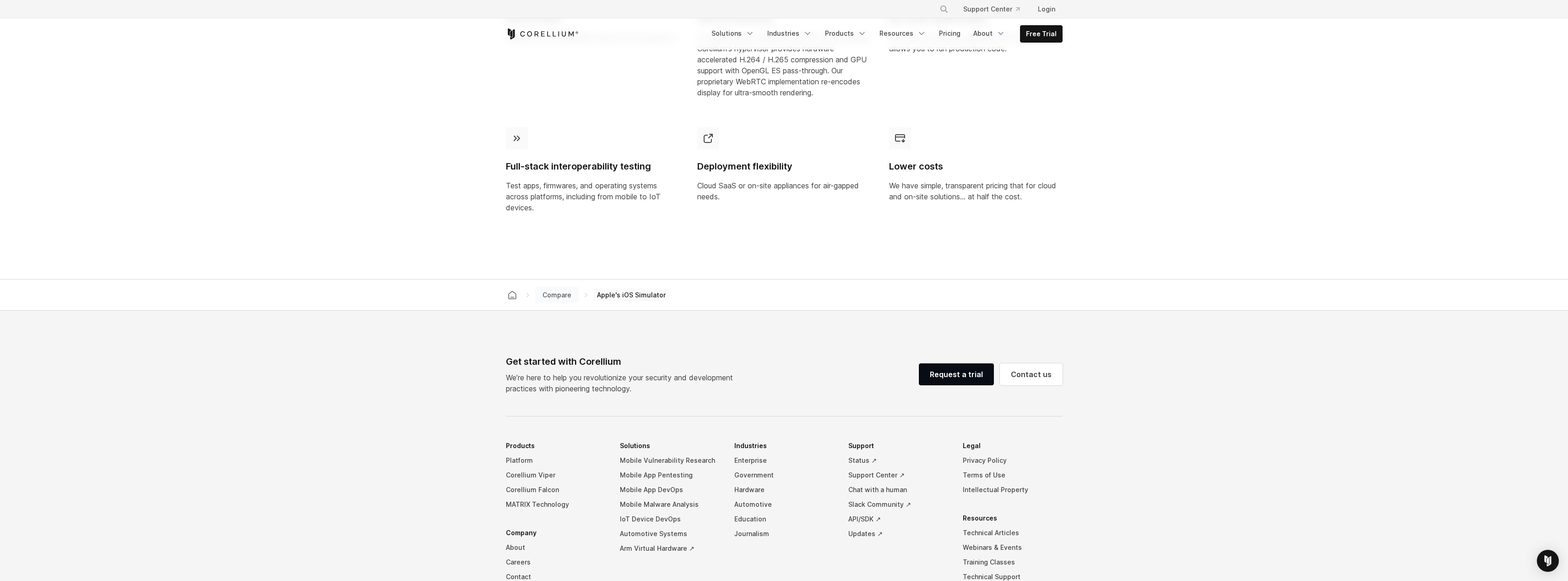
click at [561, 302] on span "Compare" at bounding box center [557, 295] width 36 height 13
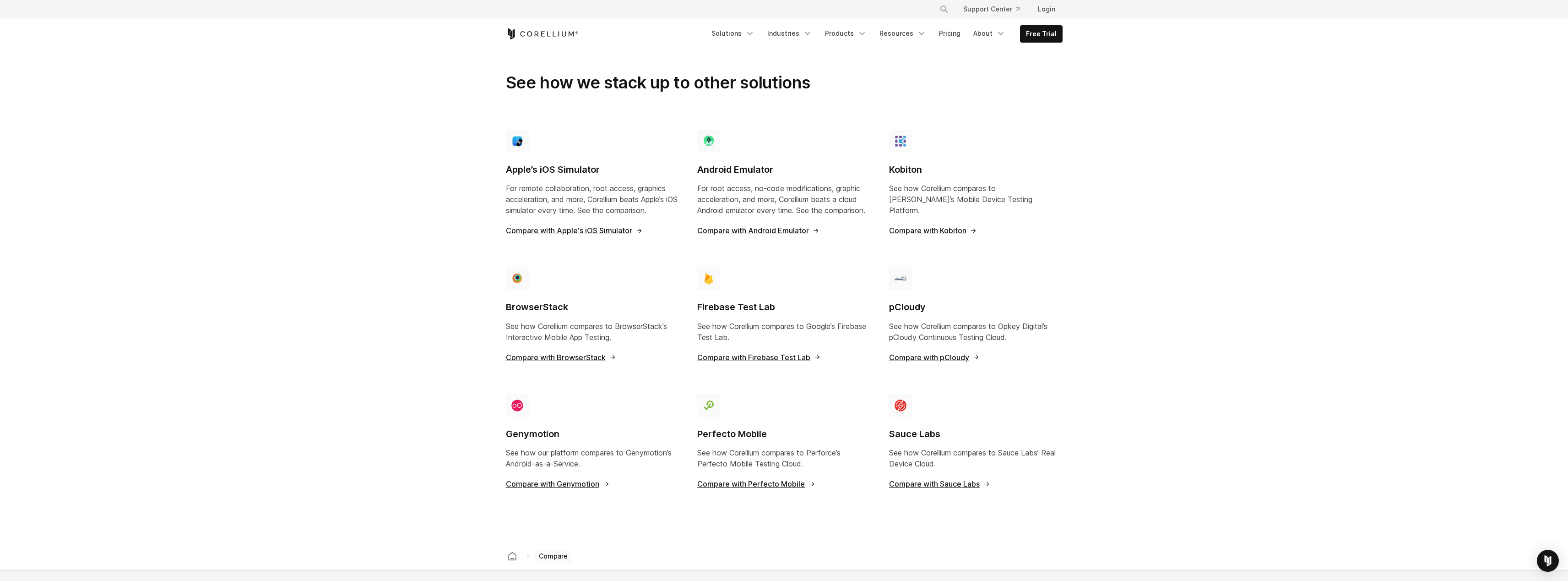
scroll to position [624, 0]
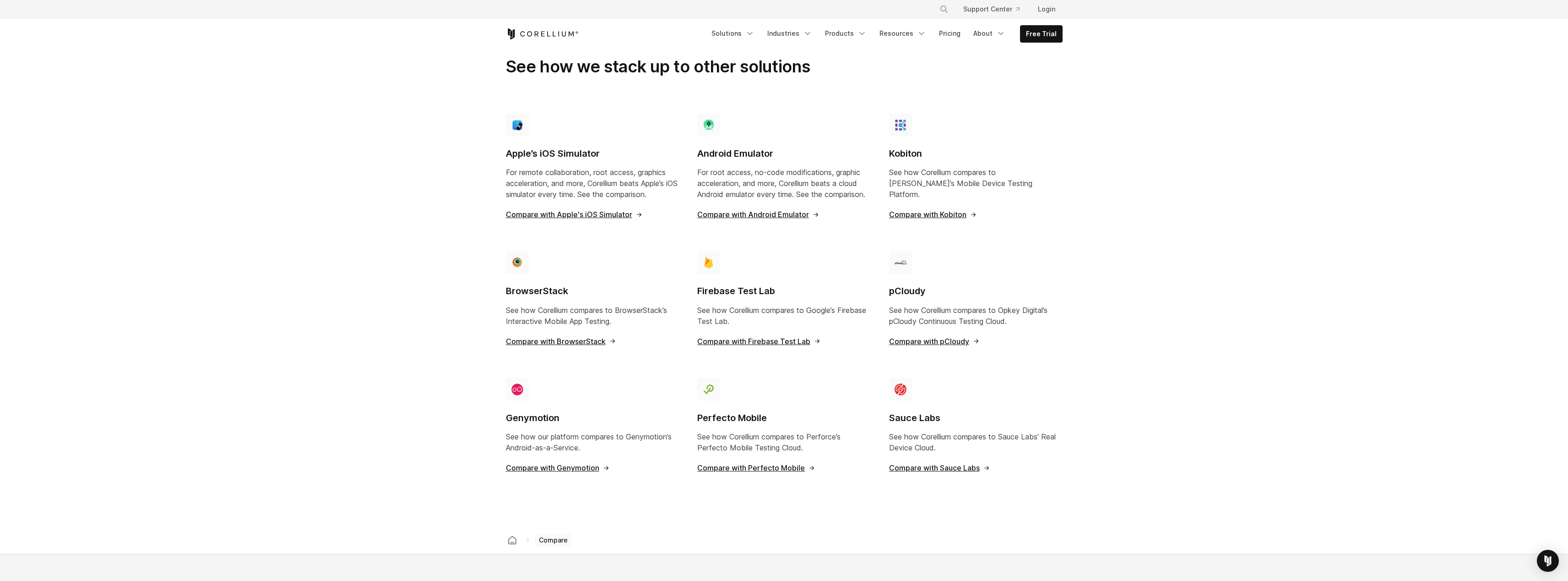
click at [587, 464] on span "Compare with Genymotion" at bounding box center [558, 467] width 104 height 7
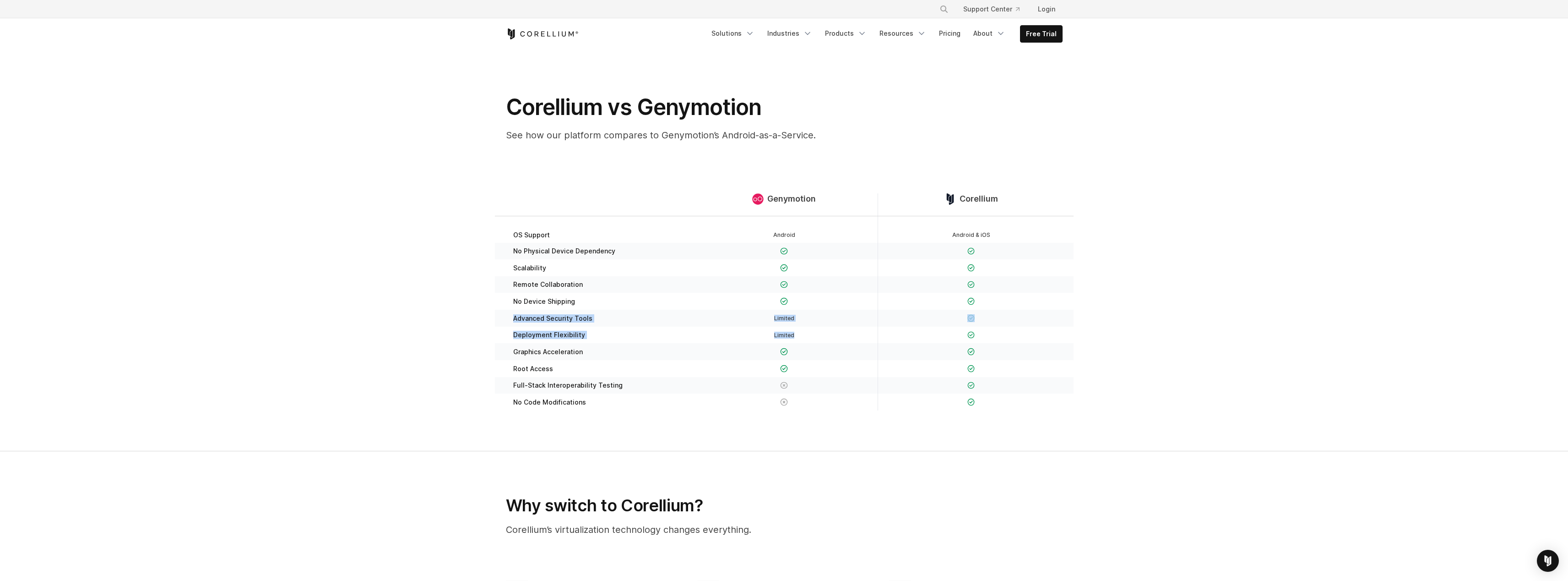
drag, startPoint x: 530, startPoint y: 314, endPoint x: 819, endPoint y: 337, distance: 289.9
click at [819, 337] on div "OS Support Android Android & iOS No Physical Device Dependency" at bounding box center [785, 318] width 579 height 205
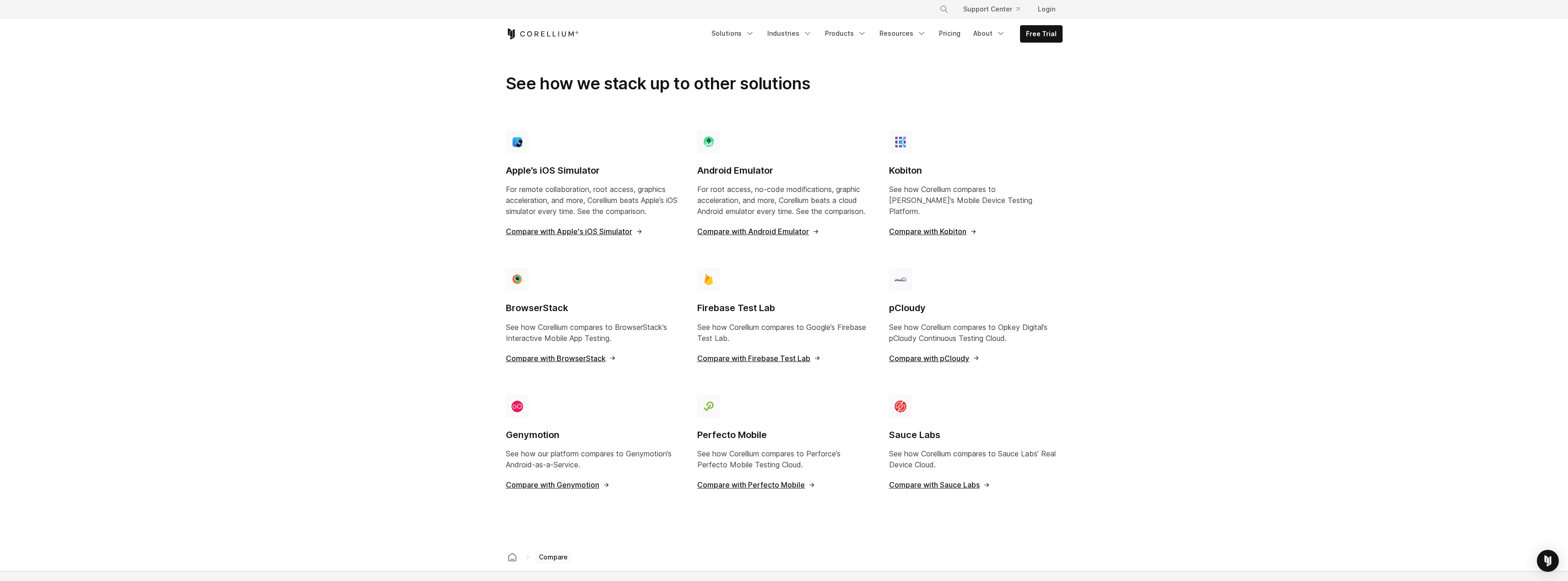
scroll to position [595, 0]
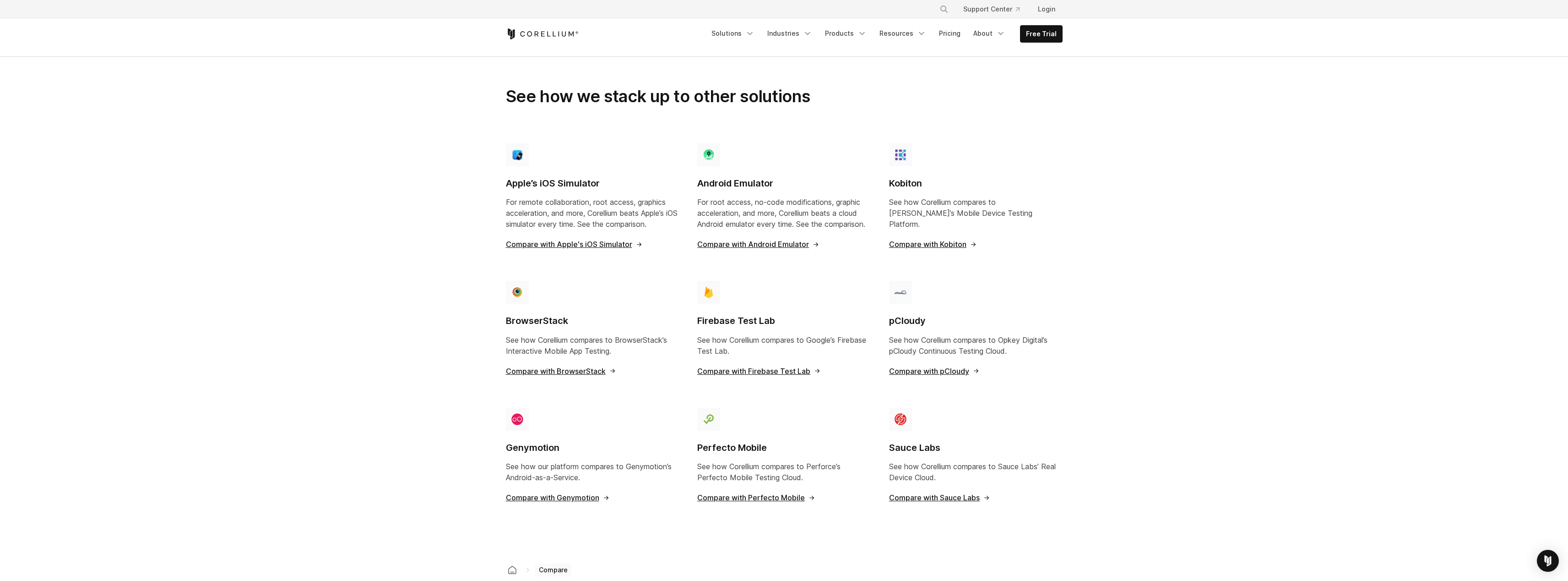
click at [908, 315] on h4 "pCloudy" at bounding box center [976, 321] width 174 height 12
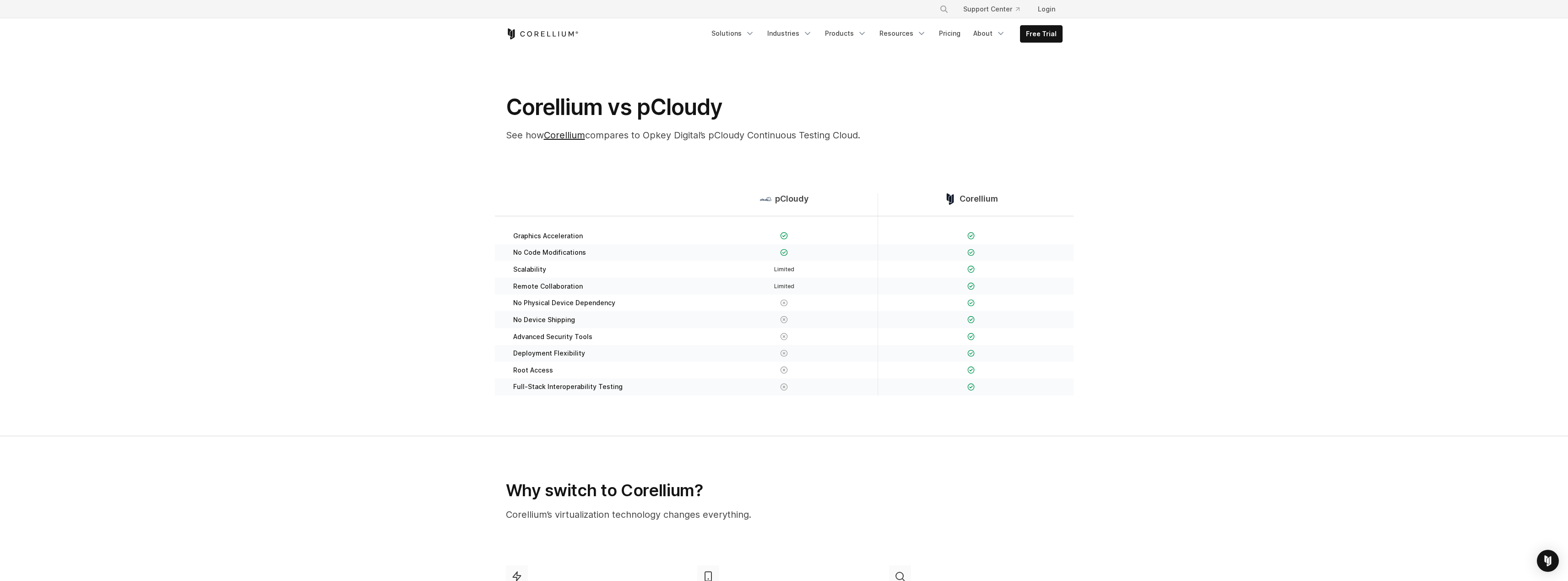
click at [775, 196] on span "pCloudy" at bounding box center [792, 199] width 33 height 11
click at [787, 196] on span "pCloudy" at bounding box center [792, 199] width 33 height 11
copy span "pCloudy"
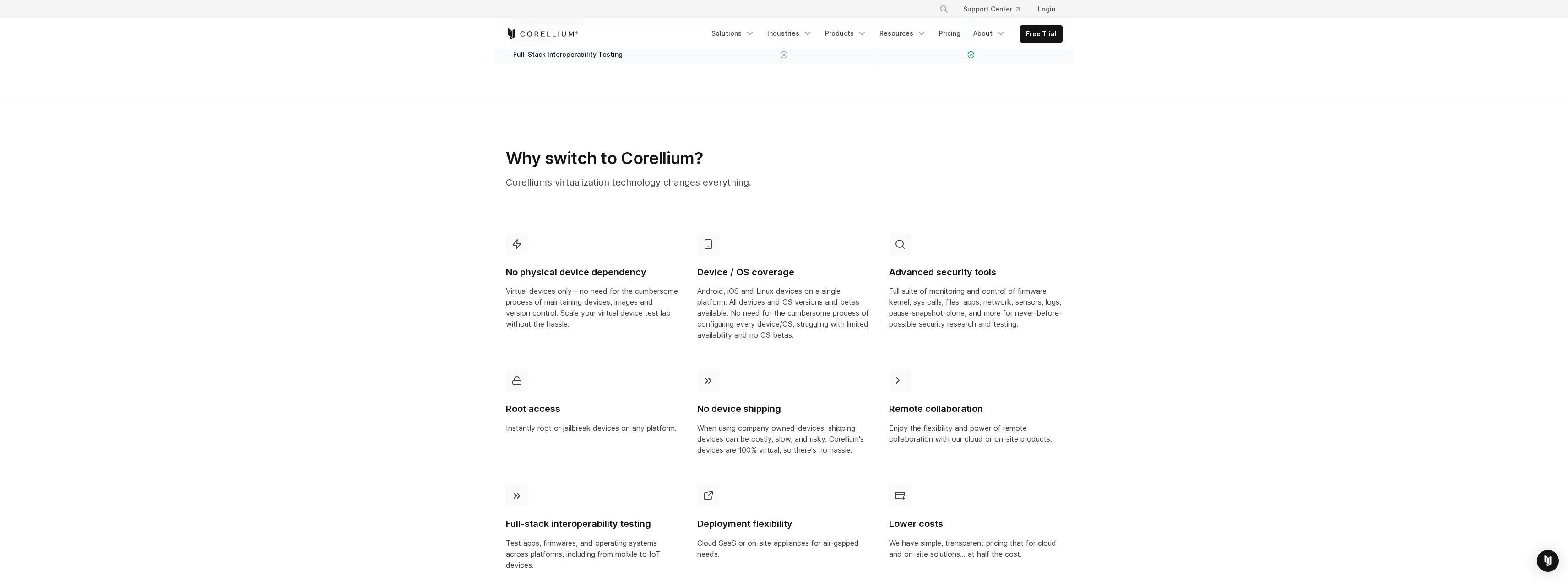
scroll to position [54, 0]
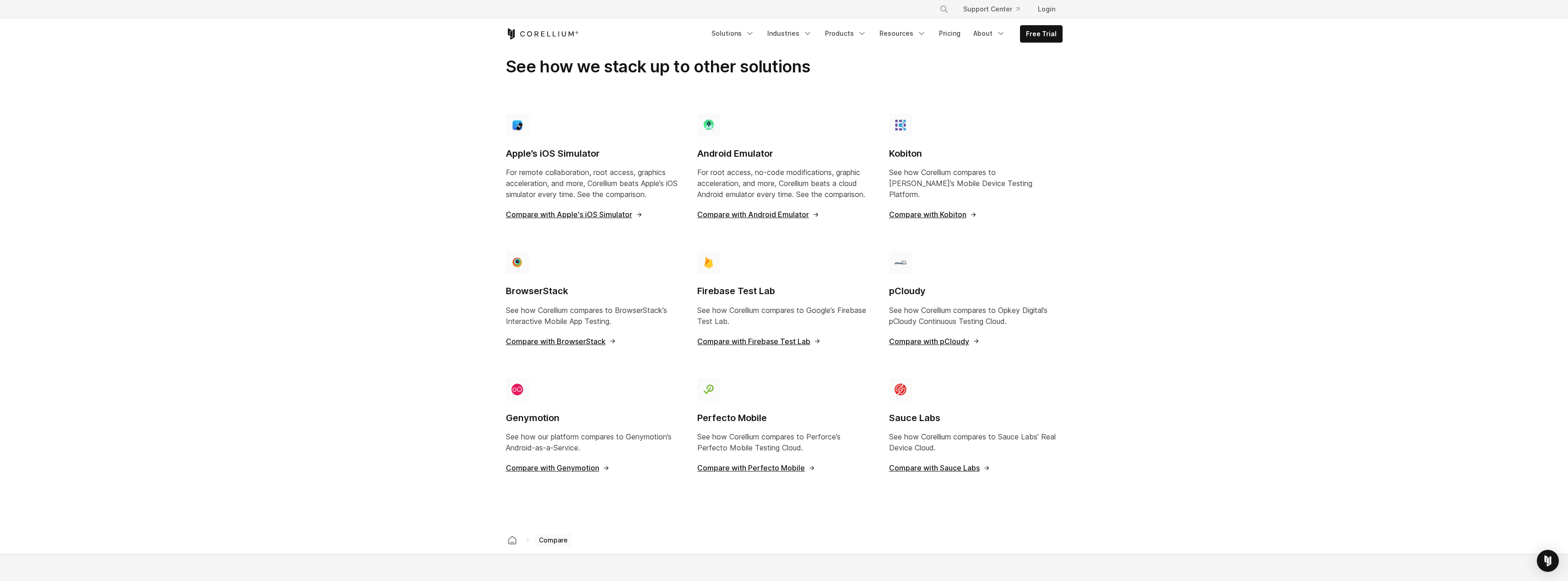
click at [741, 181] on p "For root access, no-code modifications, graphic acceleration, and more, Corelli…" at bounding box center [784, 183] width 174 height 33
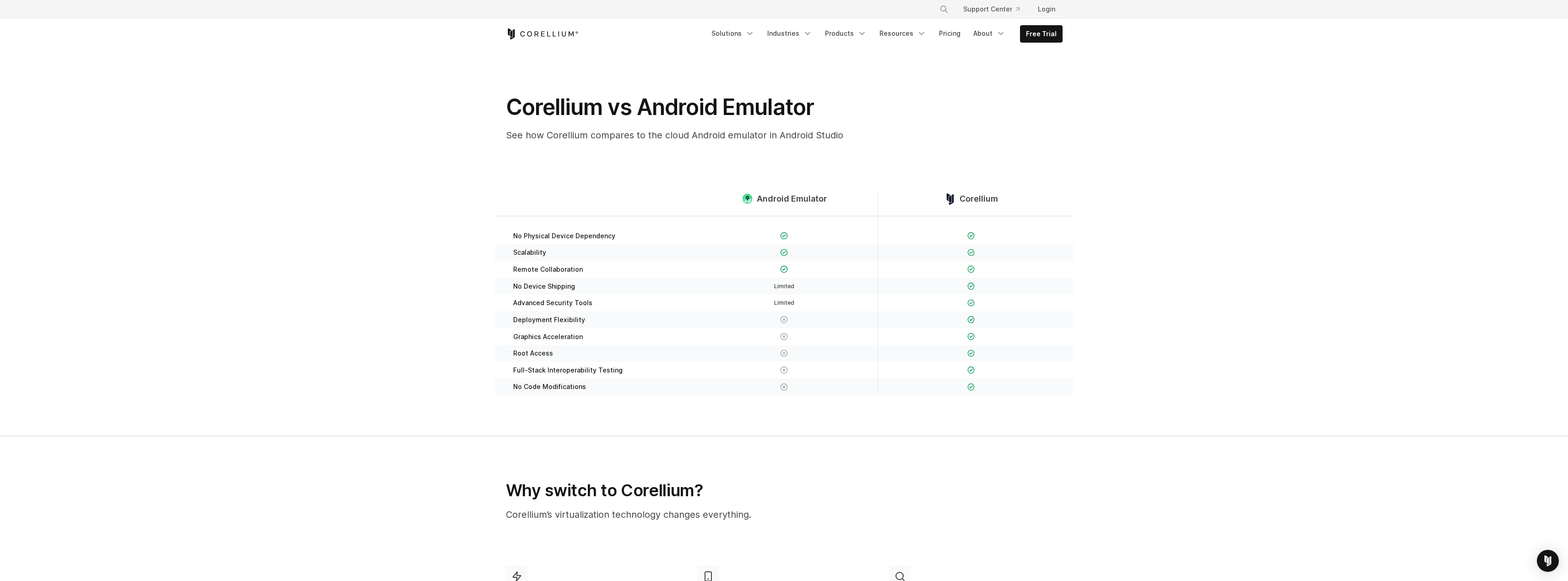
scroll to position [420, 0]
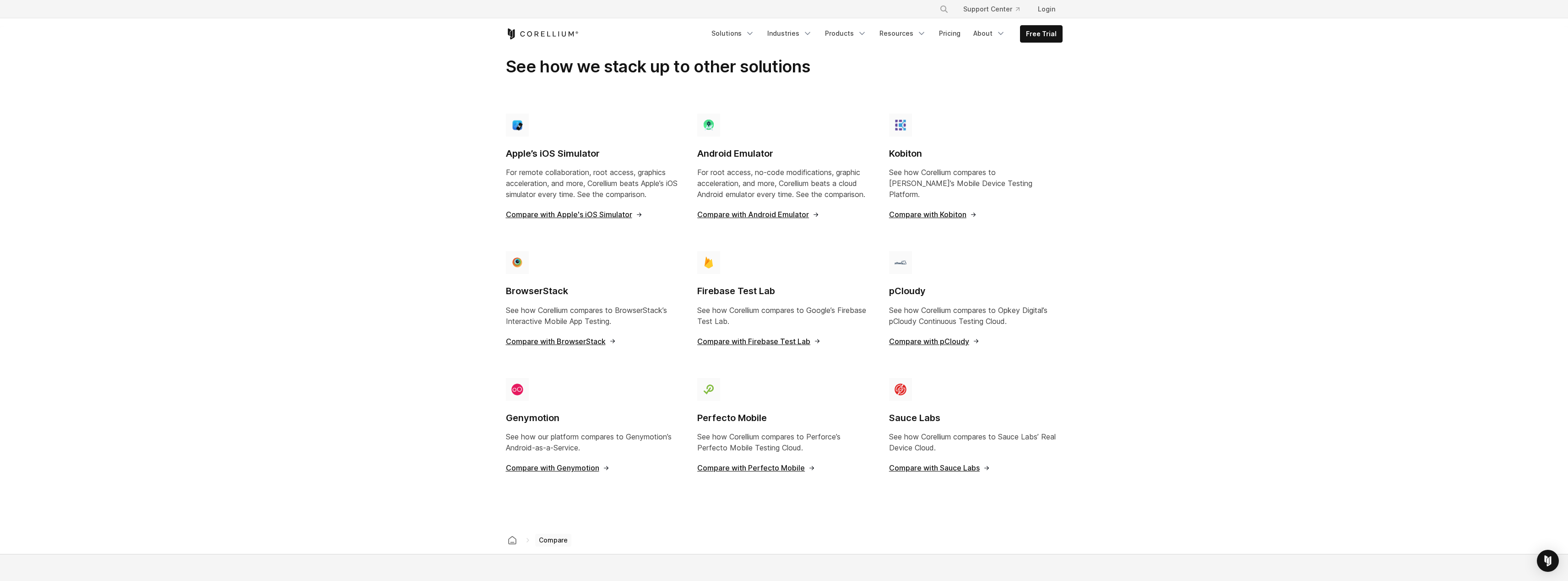
click at [945, 211] on span "Compare with Kobiton" at bounding box center [933, 214] width 88 height 7
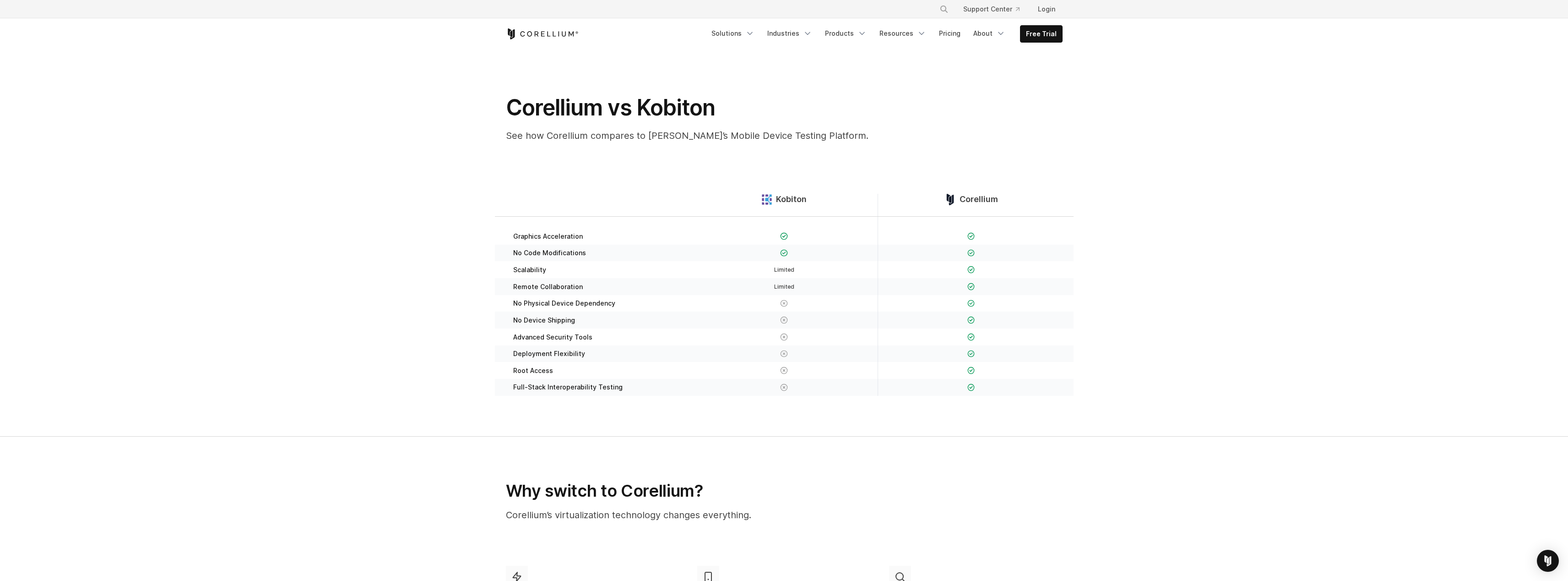
click at [798, 199] on span "Kobiton" at bounding box center [791, 199] width 31 height 11
drag, startPoint x: 798, startPoint y: 199, endPoint x: 795, endPoint y: 203, distance: 5.0
click at [795, 204] on span "Kobiton" at bounding box center [791, 199] width 31 height 11
copy span "Kobiton"
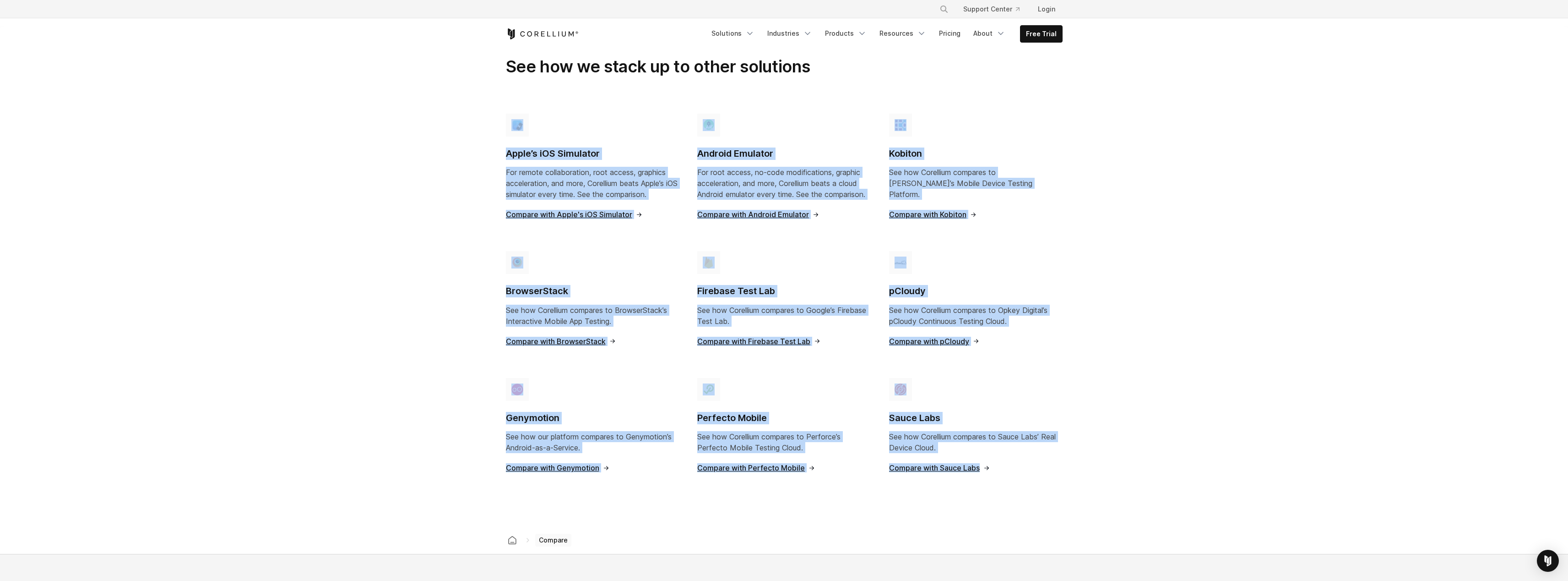
drag, startPoint x: 469, startPoint y: 110, endPoint x: 1120, endPoint y: 473, distance: 745.4
click at [1120, 473] on section "See how we stack up to other solutions Apple’s iOS Simulator For remote collabo…" at bounding box center [784, 276] width 1568 height 499
copy div "Apple’s iOS Simulator For remote collaboration, root access, graphics accelerat…"
